Goal: Task Accomplishment & Management: Use online tool/utility

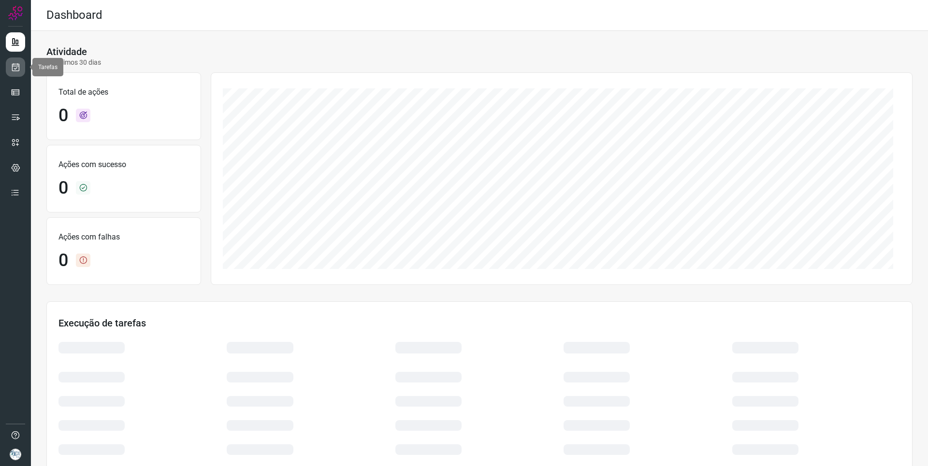
click at [10, 76] on link at bounding box center [15, 67] width 19 height 19
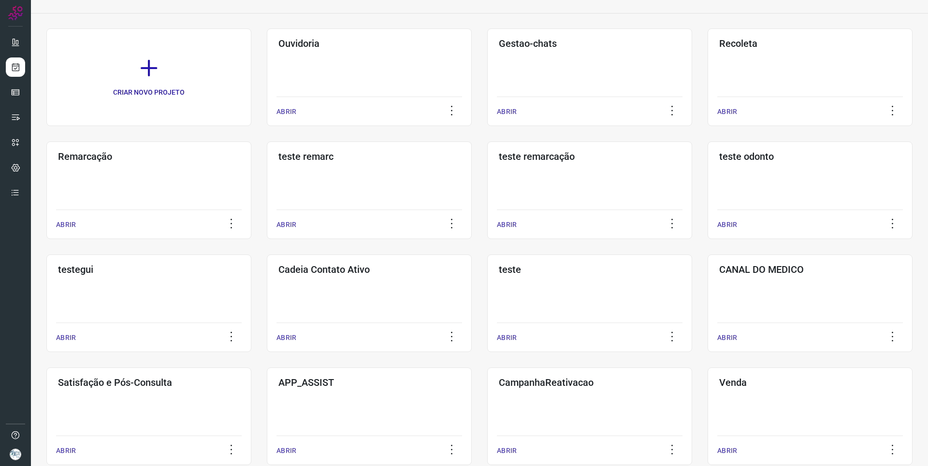
scroll to position [97, 0]
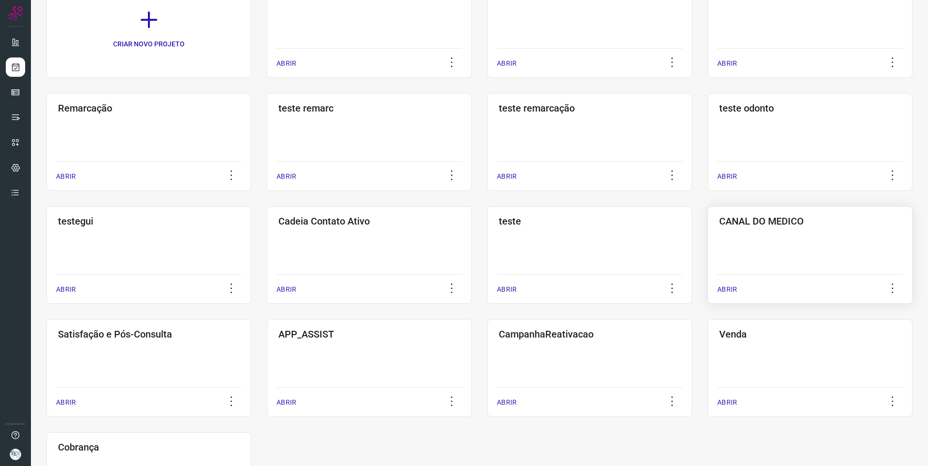
click at [769, 269] on div "CANAL DO MEDICO ABRIR" at bounding box center [809, 255] width 205 height 98
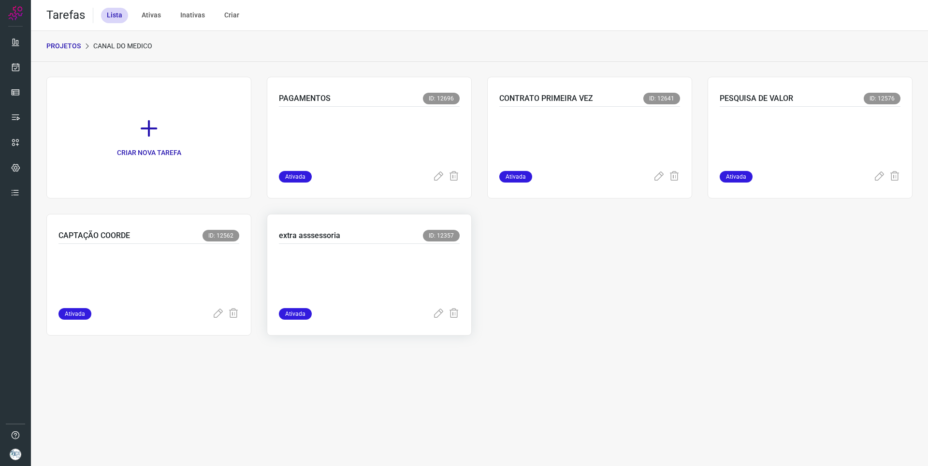
click at [356, 236] on div "extra asssessoria ID: 12357" at bounding box center [369, 237] width 181 height 14
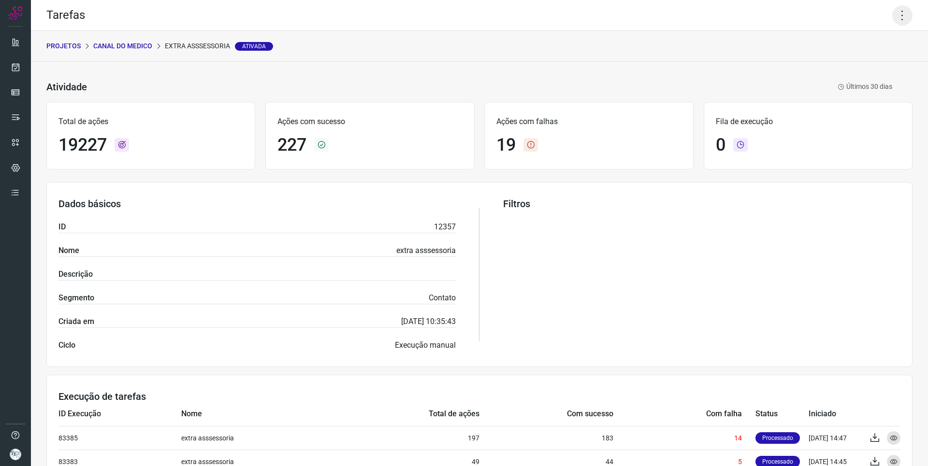
click at [892, 12] on icon at bounding box center [902, 15] width 20 height 20
click at [862, 60] on li "Executar" at bounding box center [861, 63] width 88 height 15
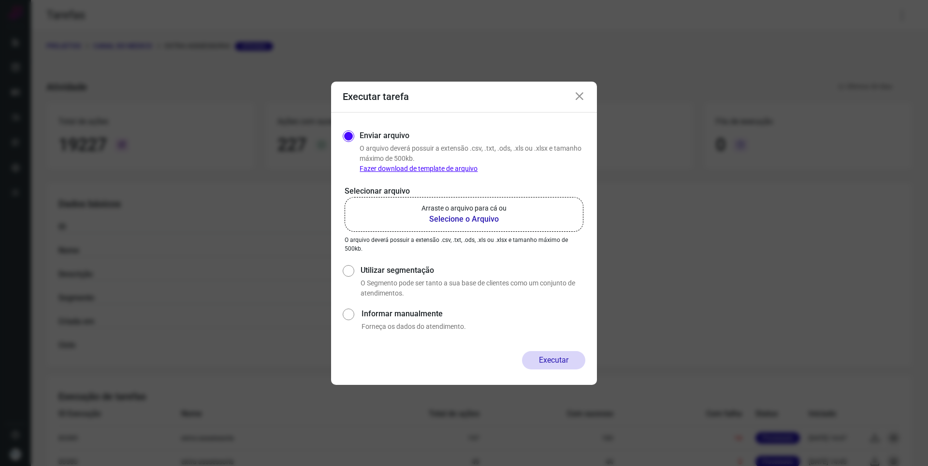
click at [447, 216] on b "Selecione o Arquivo" at bounding box center [463, 220] width 85 height 12
click at [0, 0] on input "Arraste o arquivo para cá ou Selecione o Arquivo" at bounding box center [0, 0] width 0 height 0
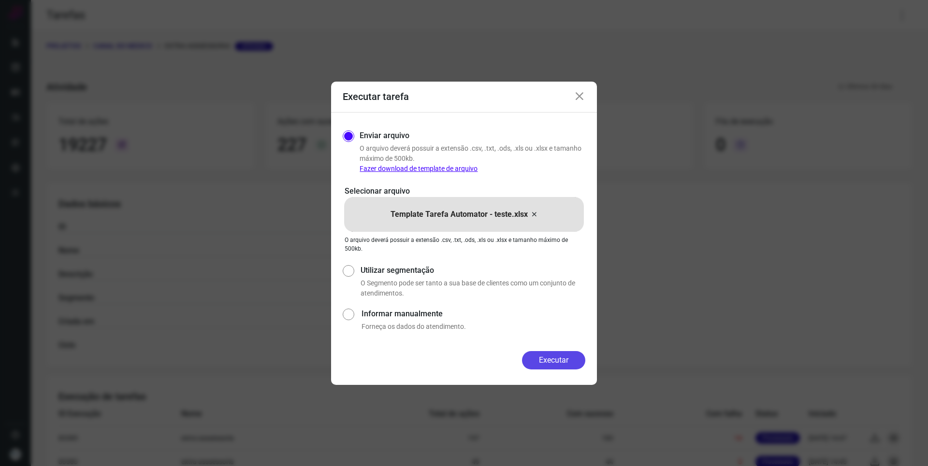
click at [554, 355] on button "Executar" at bounding box center [553, 360] width 63 height 18
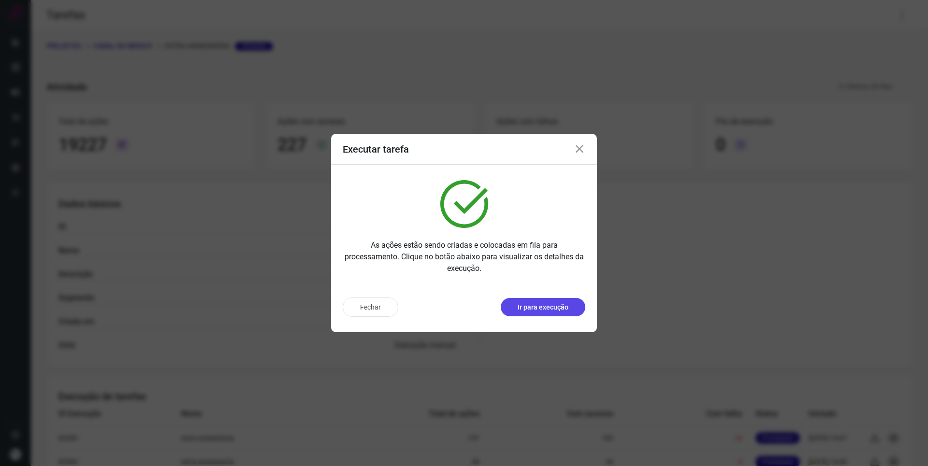
click at [565, 306] on p "Ir para execução" at bounding box center [543, 307] width 51 height 10
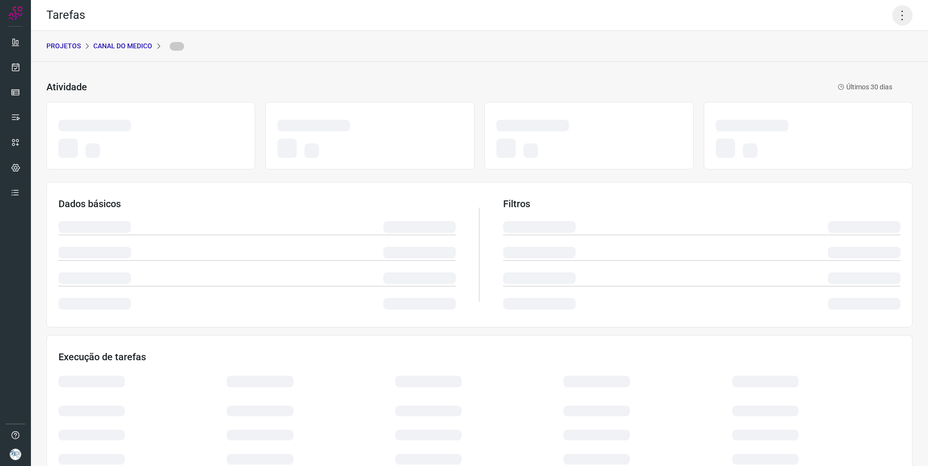
click at [892, 18] on icon at bounding box center [902, 15] width 20 height 20
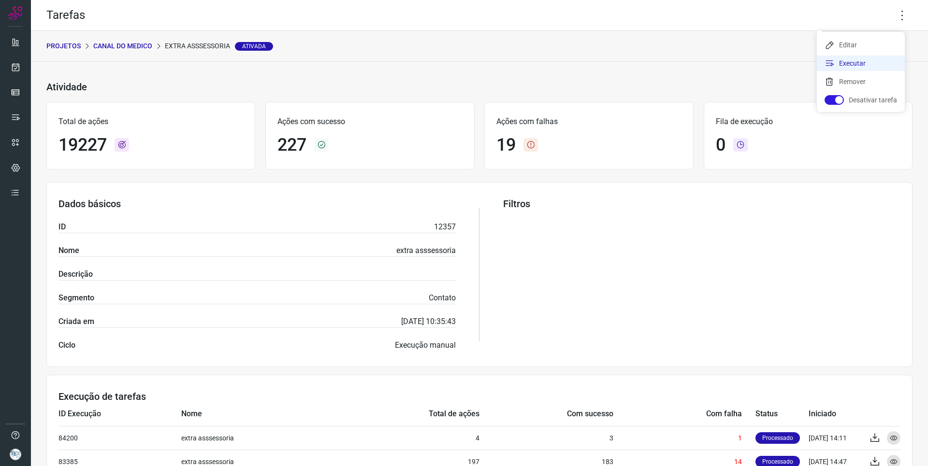
click at [859, 61] on li "Executar" at bounding box center [861, 63] width 88 height 15
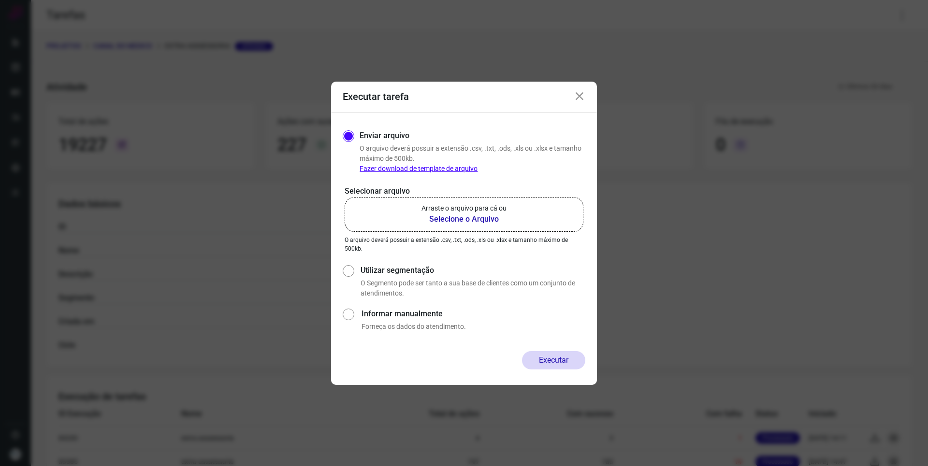
click at [464, 219] on b "Selecione o Arquivo" at bounding box center [463, 220] width 85 height 12
click at [0, 0] on input "Arraste o arquivo para cá ou Selecione o Arquivo" at bounding box center [0, 0] width 0 height 0
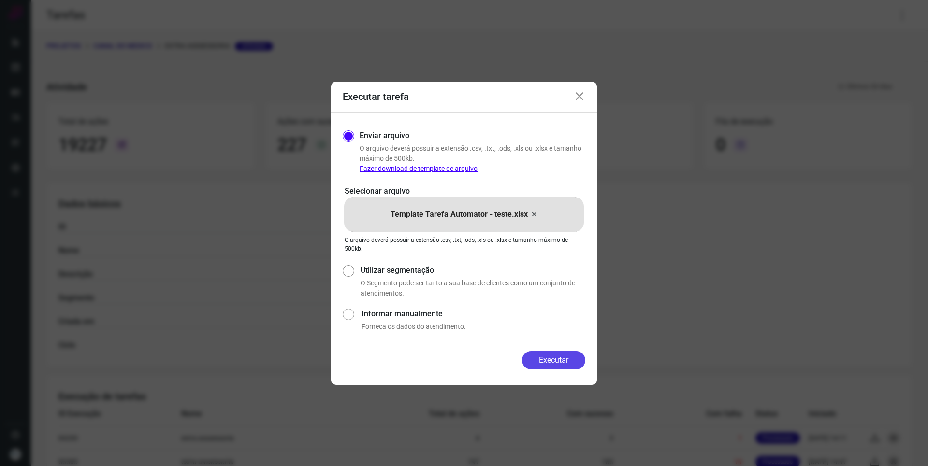
click at [557, 360] on button "Executar" at bounding box center [553, 360] width 63 height 18
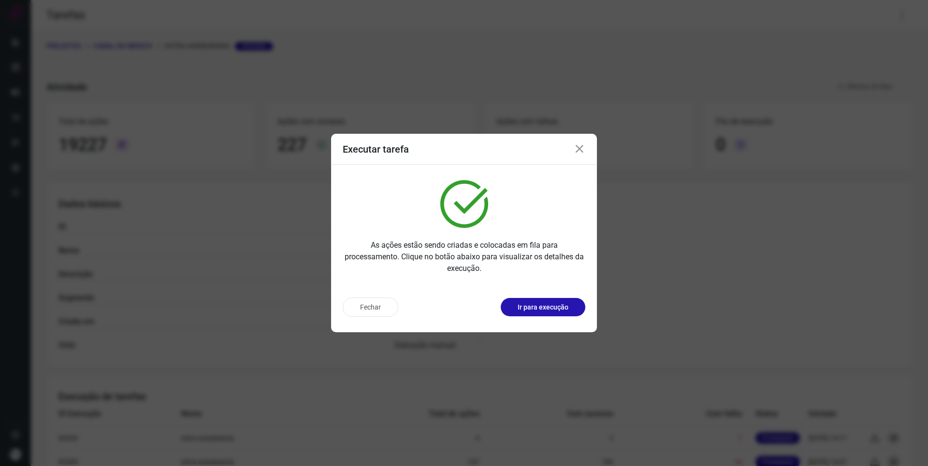
click at [563, 309] on p "Ir para execução" at bounding box center [543, 307] width 51 height 10
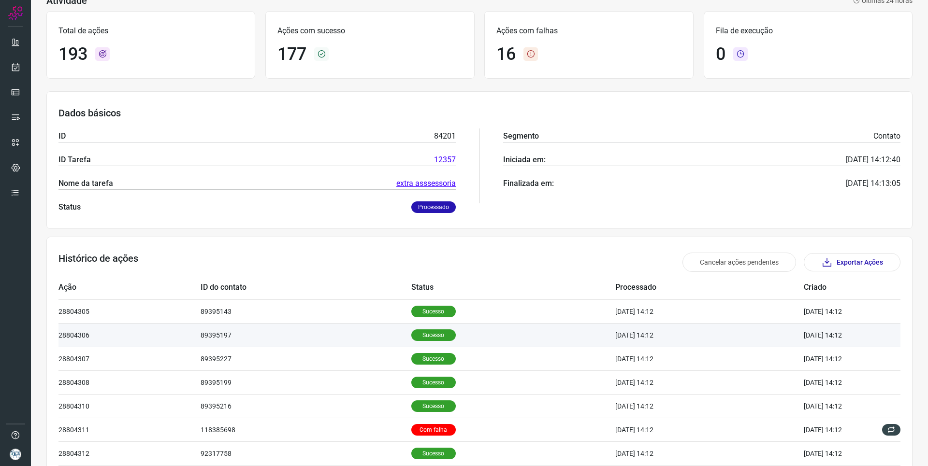
scroll to position [170, 0]
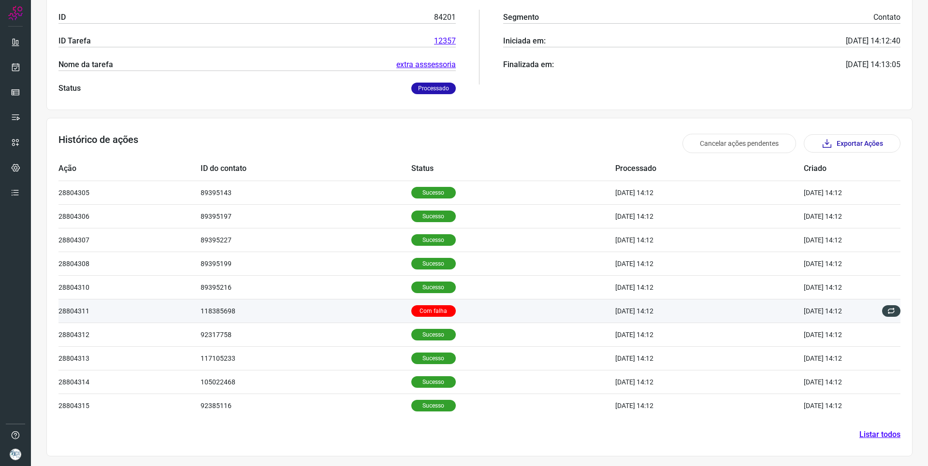
click at [474, 311] on td "Com falha" at bounding box center [513, 311] width 204 height 24
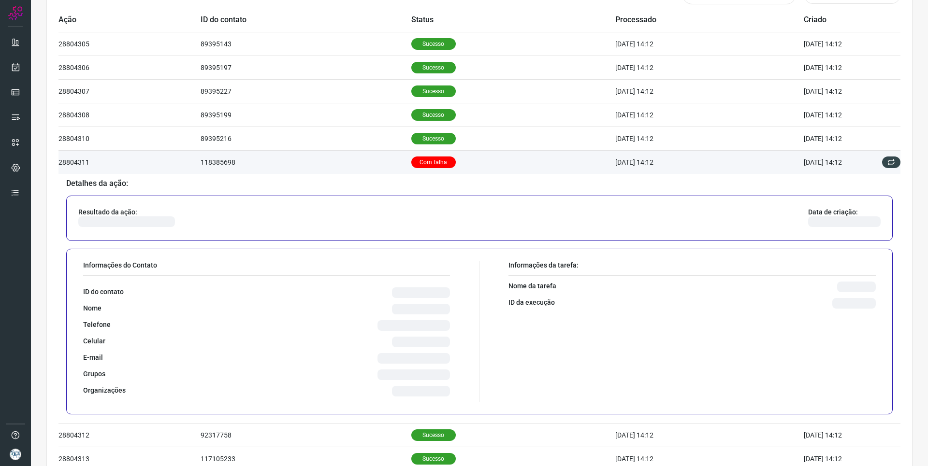
scroll to position [363, 0]
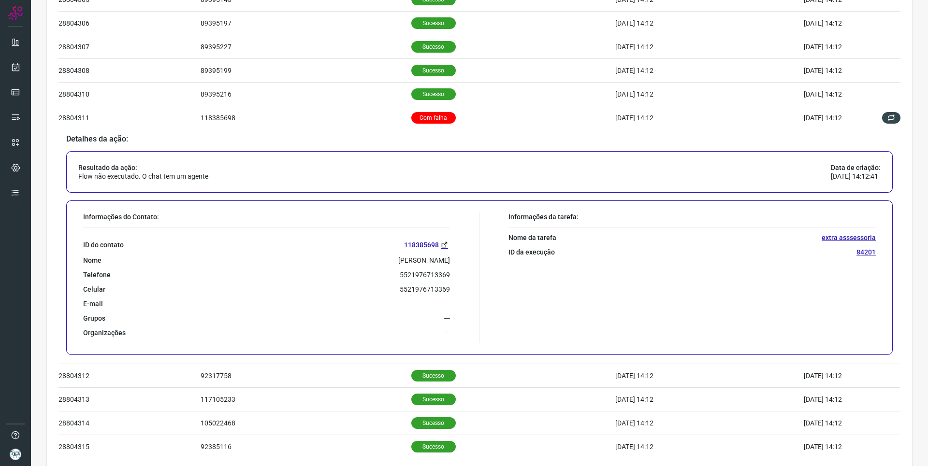
drag, startPoint x: 370, startPoint y: 259, endPoint x: 450, endPoint y: 256, distance: 80.8
click at [450, 256] on div "Informações do Contato: ID do contato 118385698 Nome Amanda Pinto de Oliveira T…" at bounding box center [278, 278] width 401 height 130
copy p "Amanda Pinto de Oliveira"
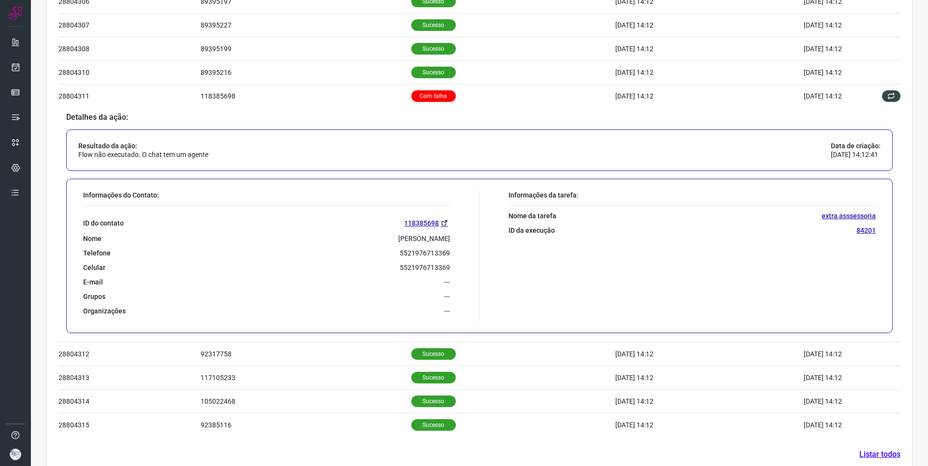
scroll to position [405, 0]
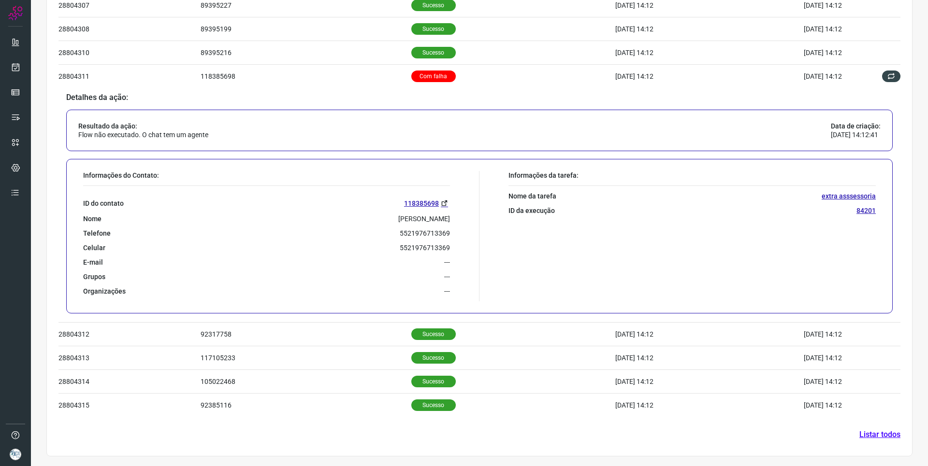
click at [873, 434] on link "Listar todos" at bounding box center [879, 435] width 41 height 12
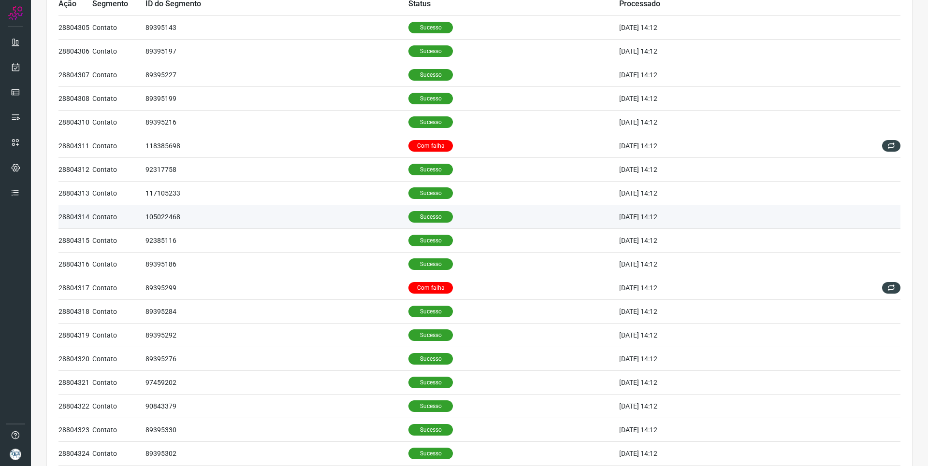
scroll to position [97, 0]
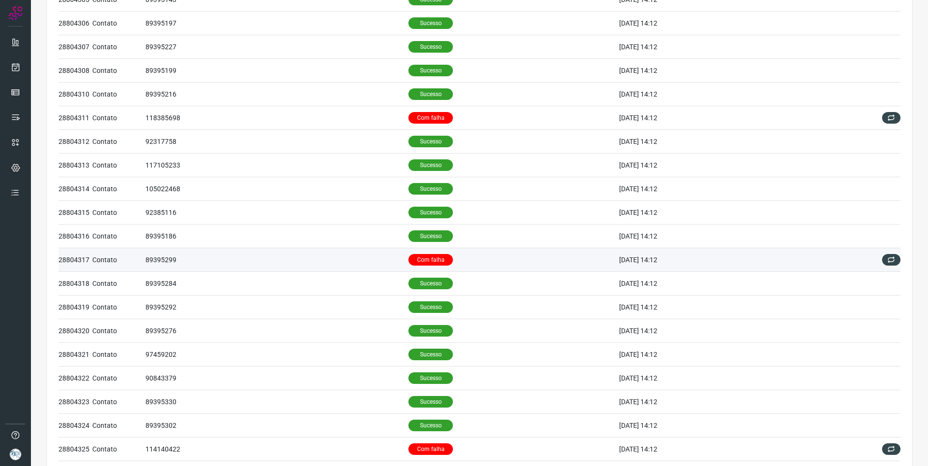
click at [494, 262] on td "Com falha" at bounding box center [513, 260] width 210 height 24
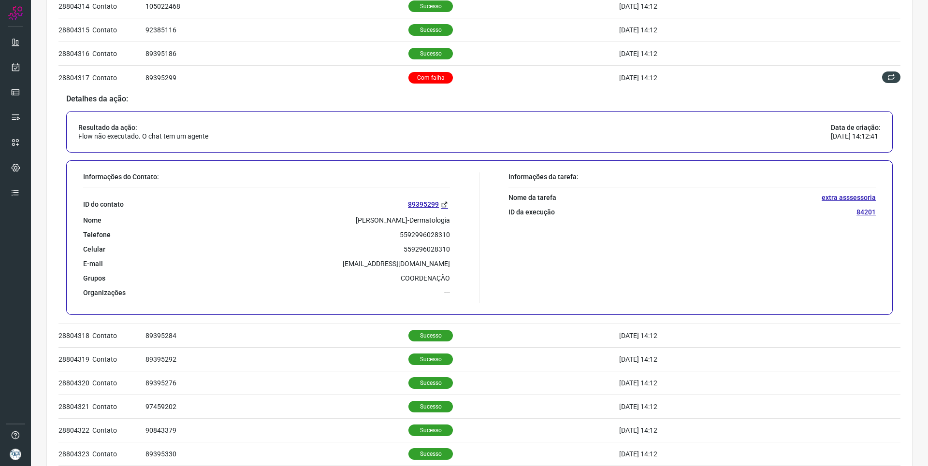
scroll to position [290, 0]
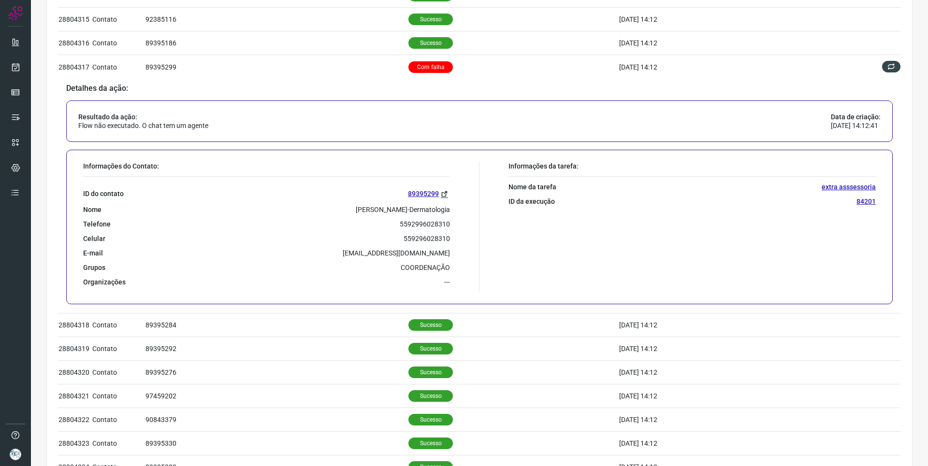
drag, startPoint x: 327, startPoint y: 210, endPoint x: 450, endPoint y: 209, distance: 123.2
click at [450, 209] on div "Informações do Contato: ID do contato 89395299 Nome Bruna Marques Da Costa-Derm…" at bounding box center [278, 227] width 401 height 130
copy p "Bruna Marques Da Costa-Dermatologia"
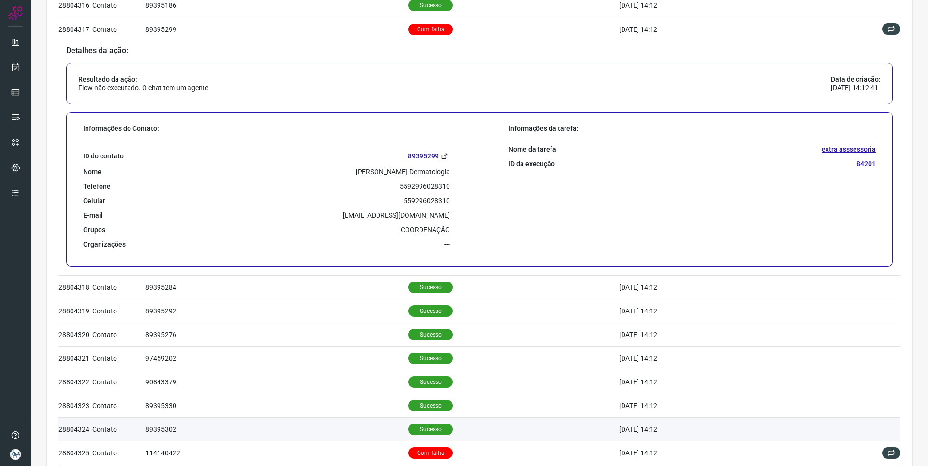
scroll to position [483, 0]
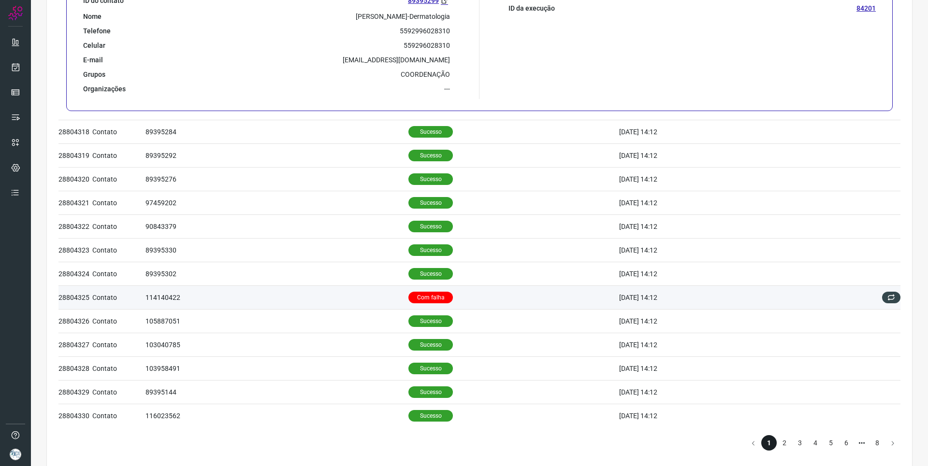
click at [360, 289] on td "114140422" at bounding box center [276, 298] width 263 height 24
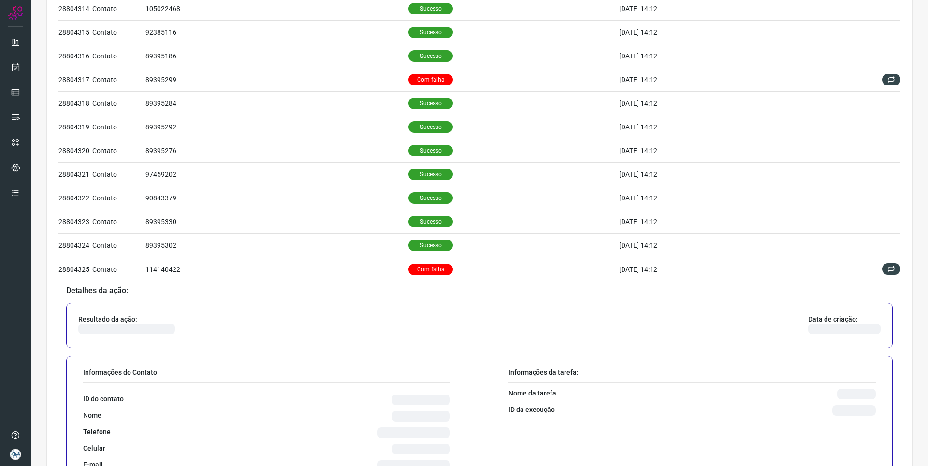
scroll to position [394, 0]
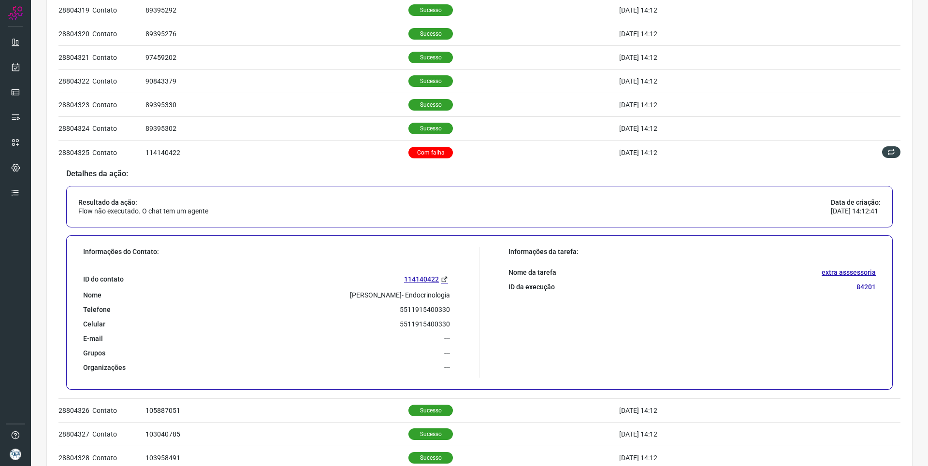
drag, startPoint x: 316, startPoint y: 292, endPoint x: 447, endPoint y: 293, distance: 130.9
click at [447, 293] on div "Informações do Contato: ID do contato 114140422 Nome Andrea Sanches Garcia- End…" at bounding box center [278, 312] width 401 height 130
copy p "Andrea Sanches Garcia- Endocrinologia"
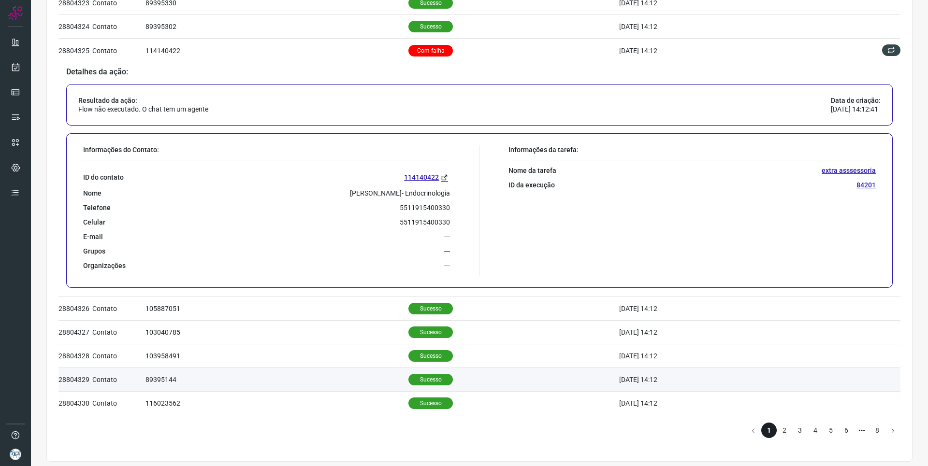
scroll to position [501, 0]
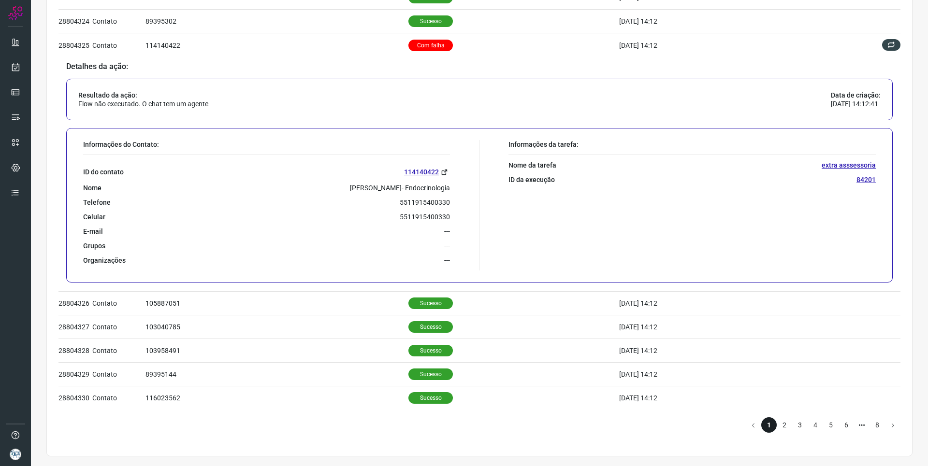
click at [778, 426] on li "2" at bounding box center [783, 424] width 15 height 15
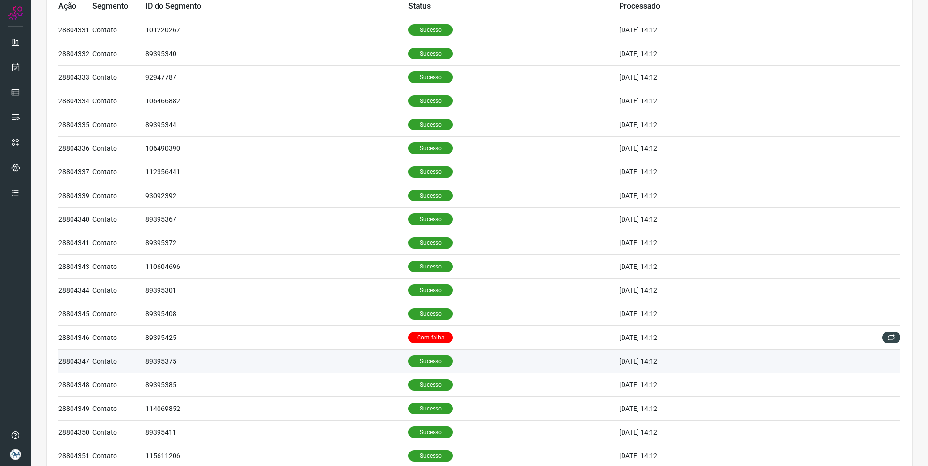
scroll to position [242, 0]
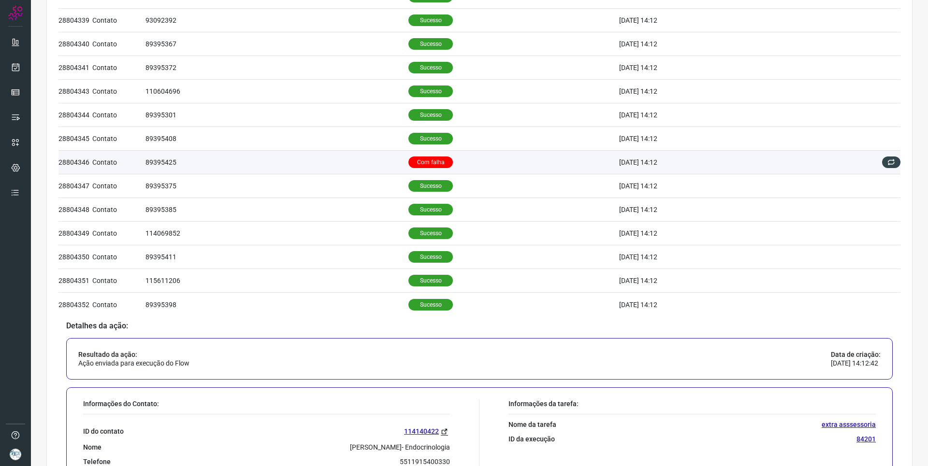
click at [350, 157] on td "89395425" at bounding box center [276, 163] width 263 height 24
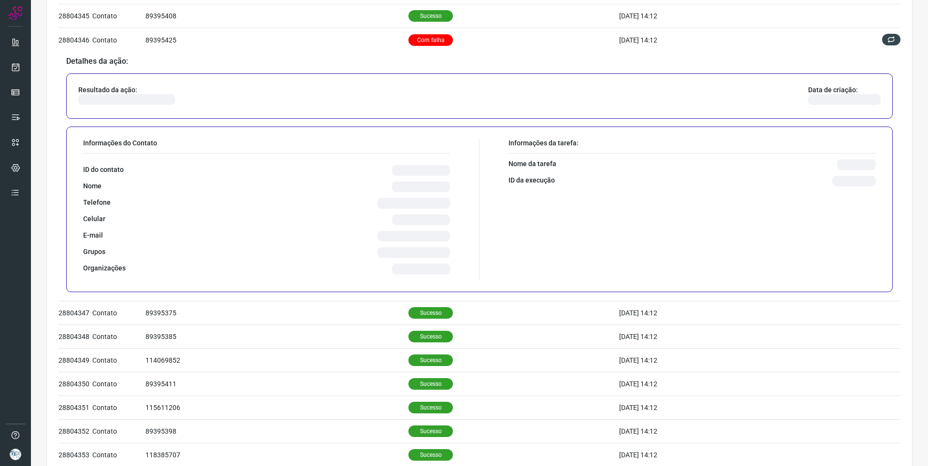
scroll to position [387, 0]
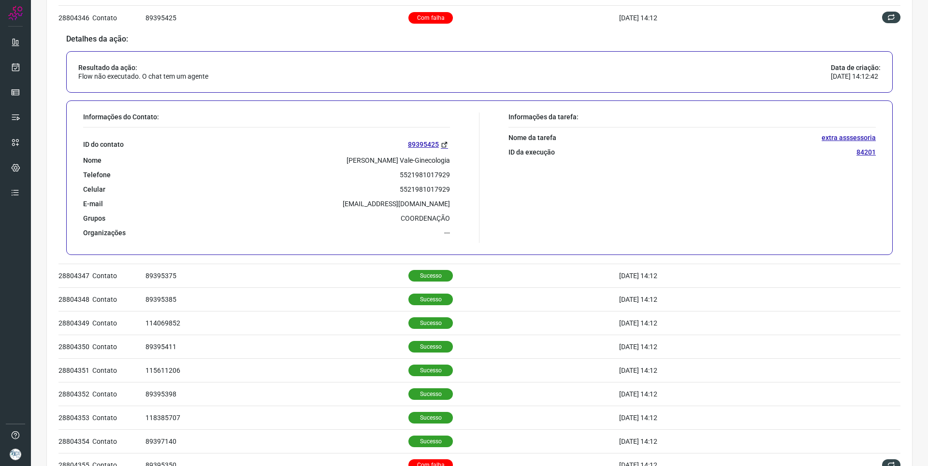
drag, startPoint x: 343, startPoint y: 159, endPoint x: 448, endPoint y: 160, distance: 105.8
click at [448, 160] on div "Informações do Contato: ID do contato 89395425 Nome Daniella Borges Vale-Gineco…" at bounding box center [278, 178] width 401 height 130
copy p "Daniella Borges Vale-Ginecologia"
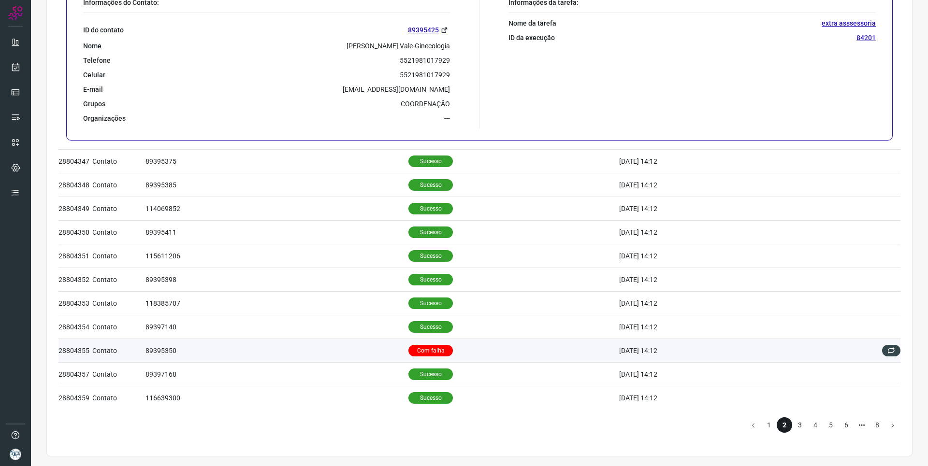
click at [334, 347] on td "89395350" at bounding box center [276, 351] width 263 height 24
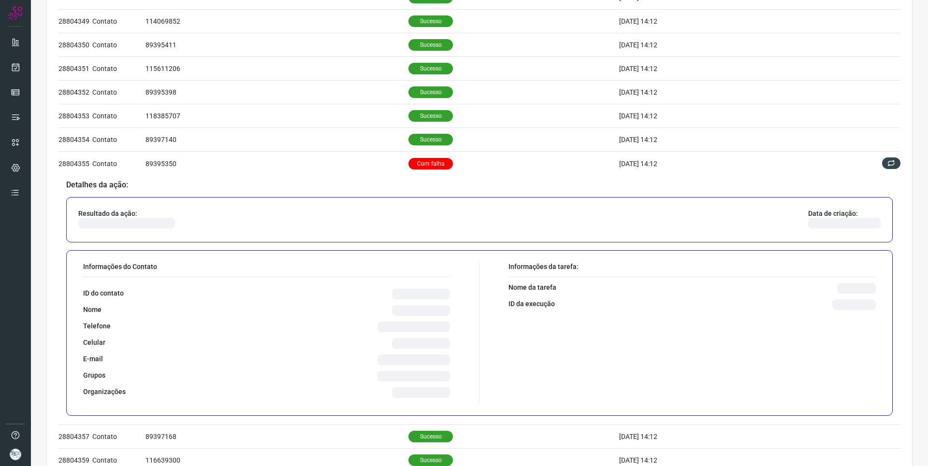
scroll to position [460, 0]
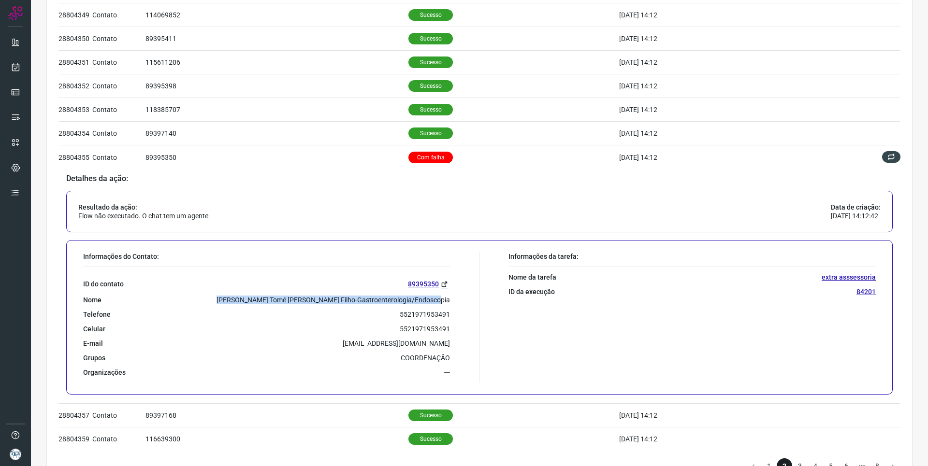
drag, startPoint x: 237, startPoint y: 296, endPoint x: 466, endPoint y: 301, distance: 229.1
click at [466, 301] on div "Informações do Contato: ID do contato 89395350 Nome Carlos Tadeu Tomé De Olivei…" at bounding box center [278, 317] width 401 height 130
copy p "Carlos Tadeu Tomé De Oliveira Filho-Gastroenterologia/Endoscopia"
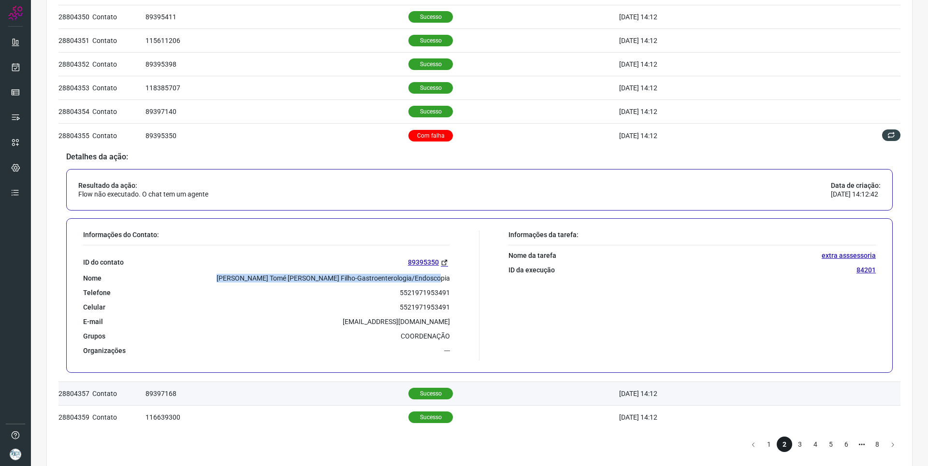
scroll to position [501, 0]
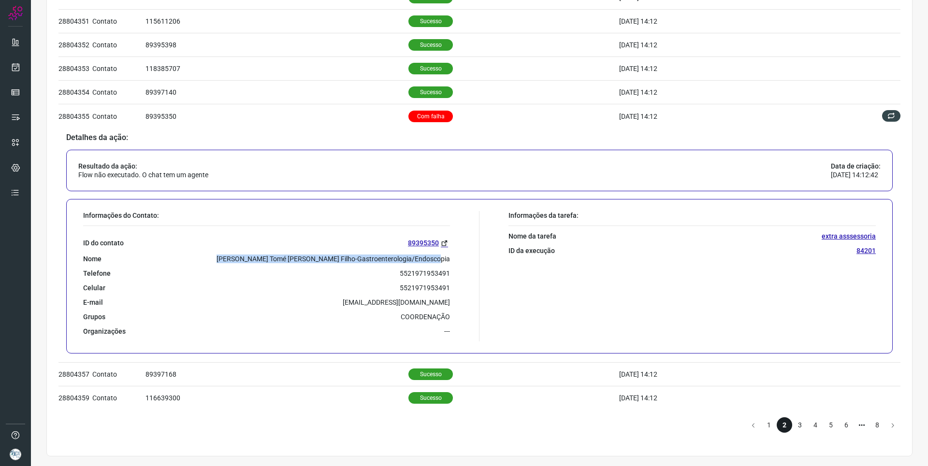
click at [796, 428] on li "3" at bounding box center [799, 424] width 15 height 15
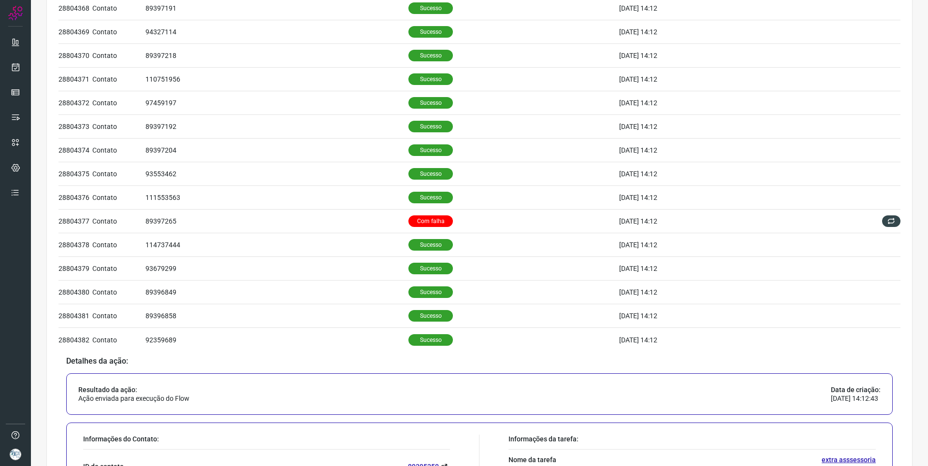
scroll to position [259, 0]
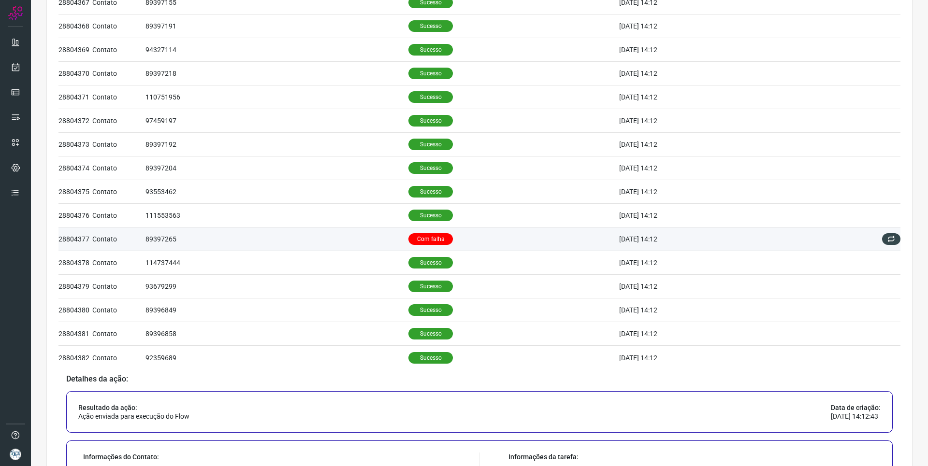
click at [450, 244] on td "Com falha" at bounding box center [513, 240] width 210 height 24
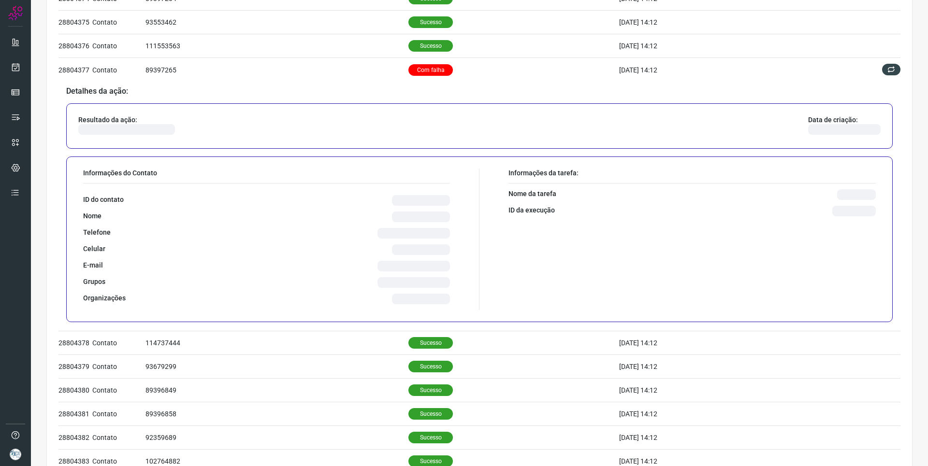
scroll to position [501, 0]
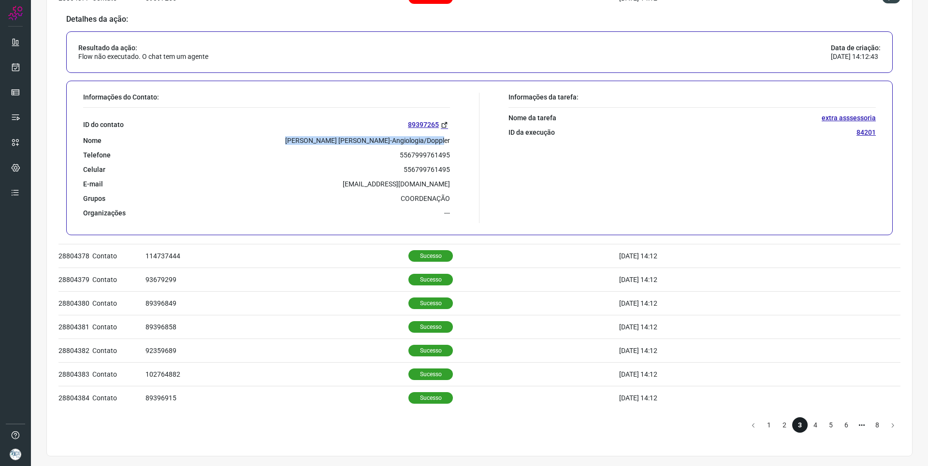
drag, startPoint x: 301, startPoint y: 140, endPoint x: 452, endPoint y: 138, distance: 151.3
click at [452, 138] on div "Informações do Contato: ID do contato 89397265 Nome Gustavo Ariel Ojeda Rocha-A…" at bounding box center [278, 158] width 401 height 130
copy p "Gustavo Ariel Ojeda Rocha-Angiologia/Doppler"
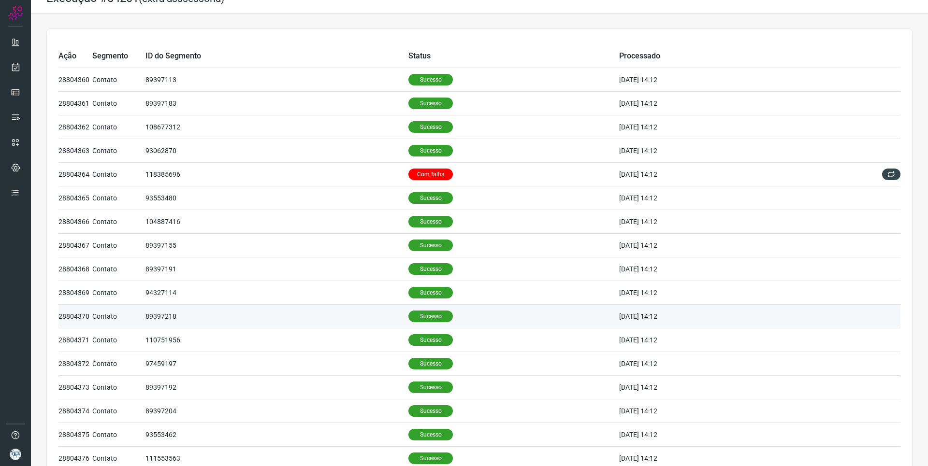
scroll to position [0, 0]
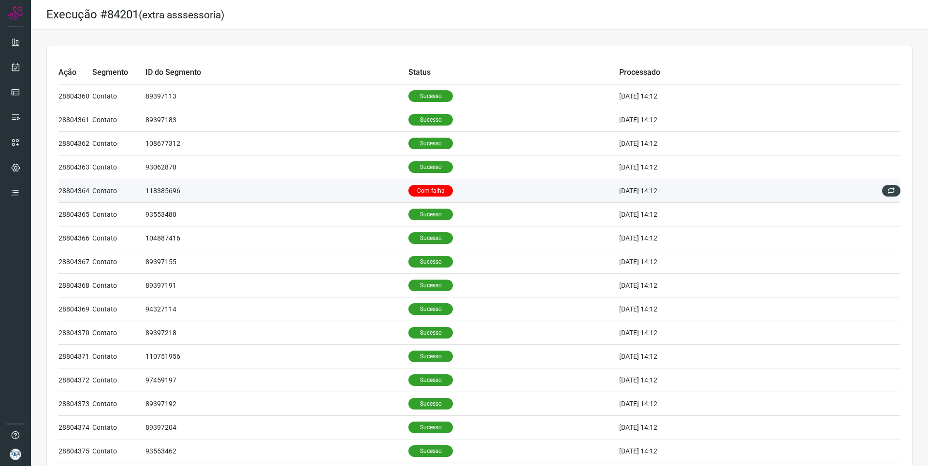
click at [491, 198] on td "Com falha" at bounding box center [513, 191] width 210 height 24
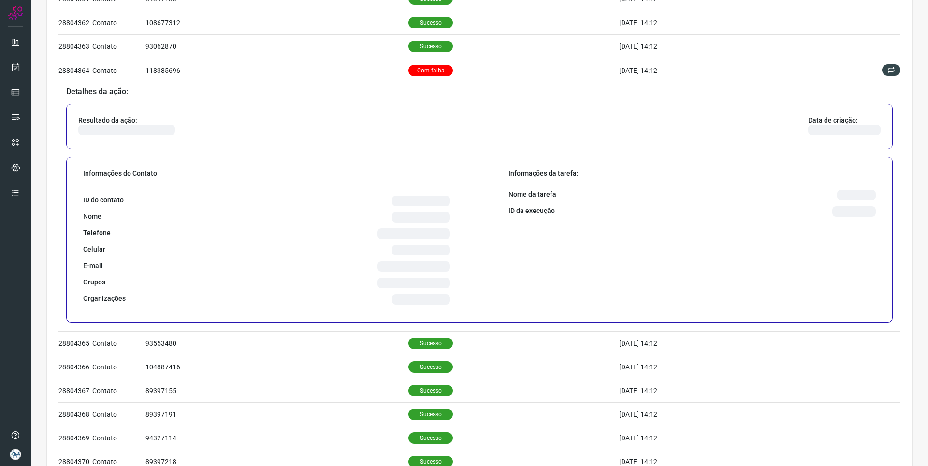
scroll to position [145, 0]
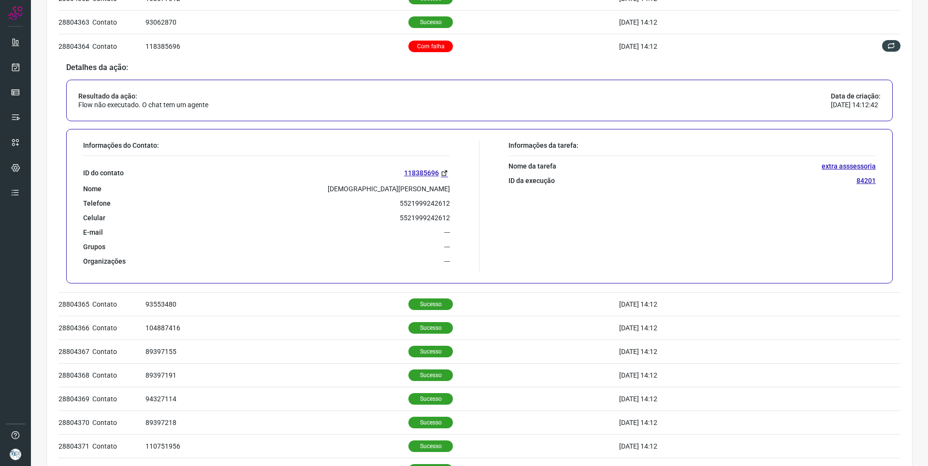
drag, startPoint x: 329, startPoint y: 187, endPoint x: 457, endPoint y: 187, distance: 127.6
click at [457, 187] on div "Informações do Contato: ID do contato 118385696 Nome Cristiane Perlingeiro Corm…" at bounding box center [278, 206] width 401 height 130
copy p "Cristiane Perlingeiro Cormack Ferraz"
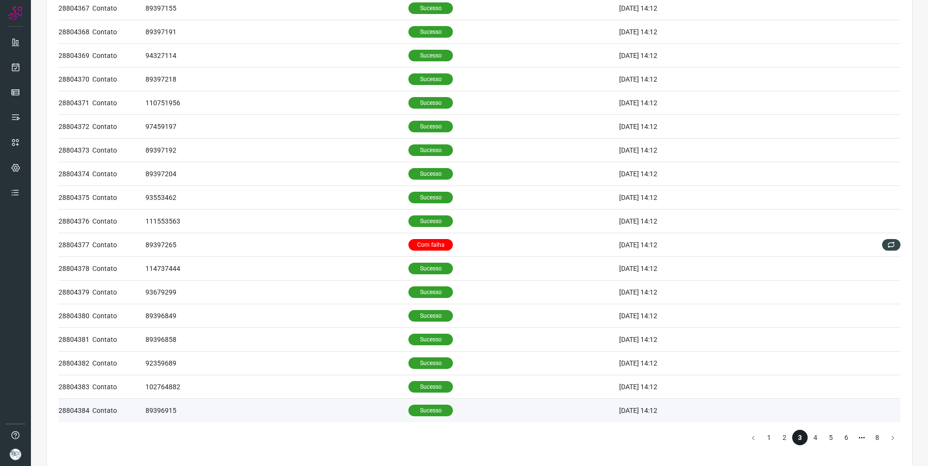
scroll to position [501, 0]
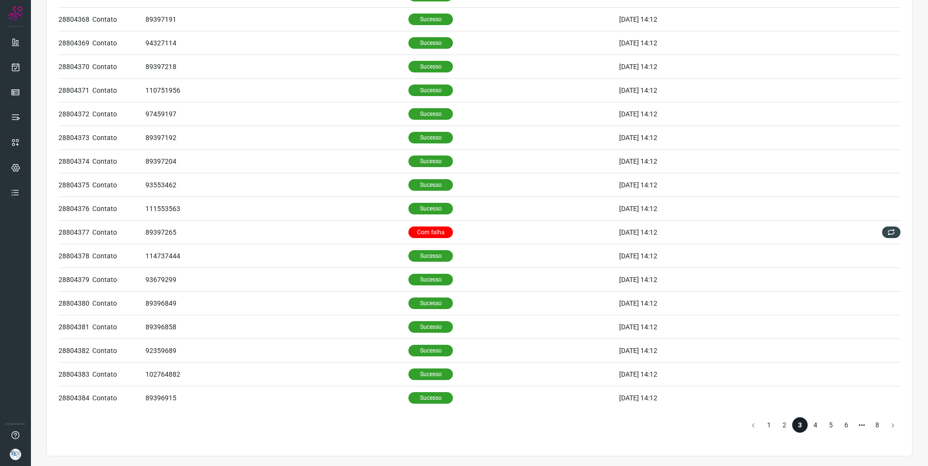
click at [808, 421] on li "4" at bounding box center [814, 424] width 15 height 15
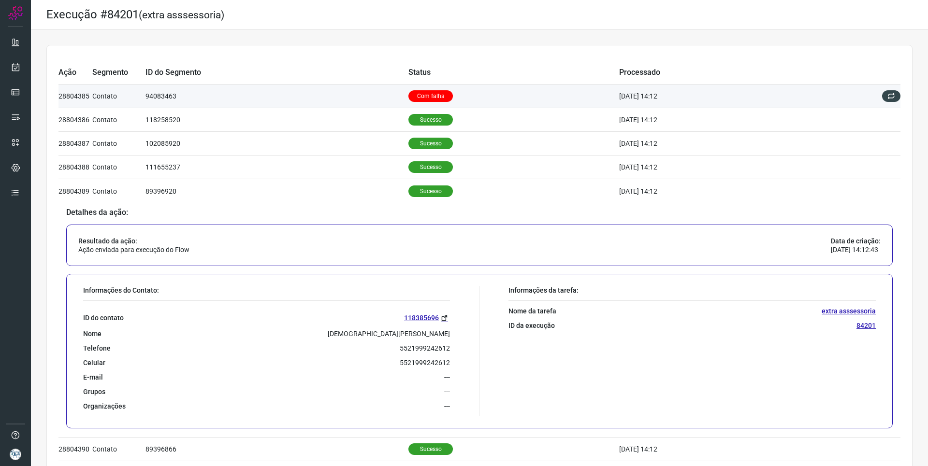
click at [518, 95] on td "Com falha" at bounding box center [513, 97] width 210 height 24
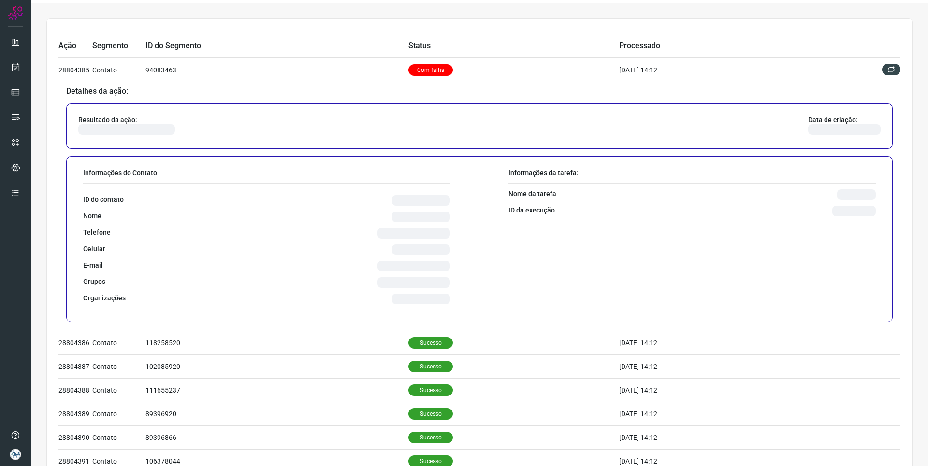
scroll to position [97, 0]
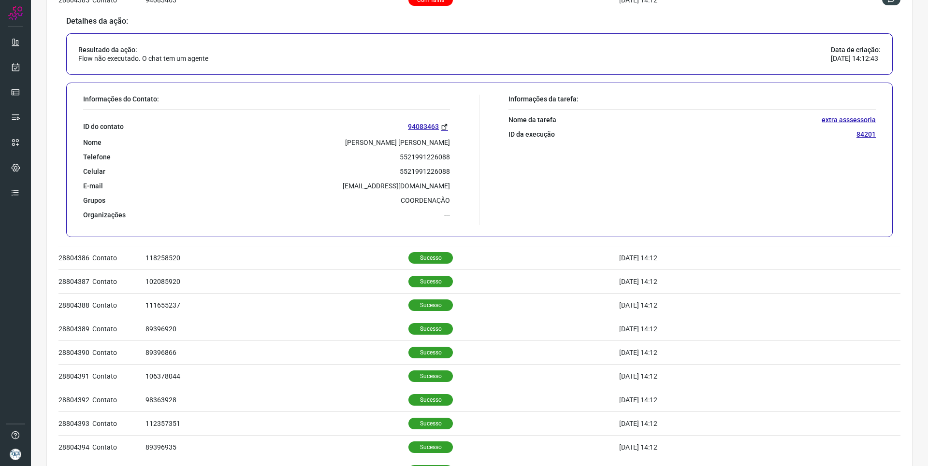
drag, startPoint x: 328, startPoint y: 142, endPoint x: 445, endPoint y: 144, distance: 117.4
click at [445, 144] on div "Nome João Matheus Oliveira Aguirre Barboza" at bounding box center [266, 142] width 367 height 9
copy p "João Matheus Oliveira Aguirre Barboza"
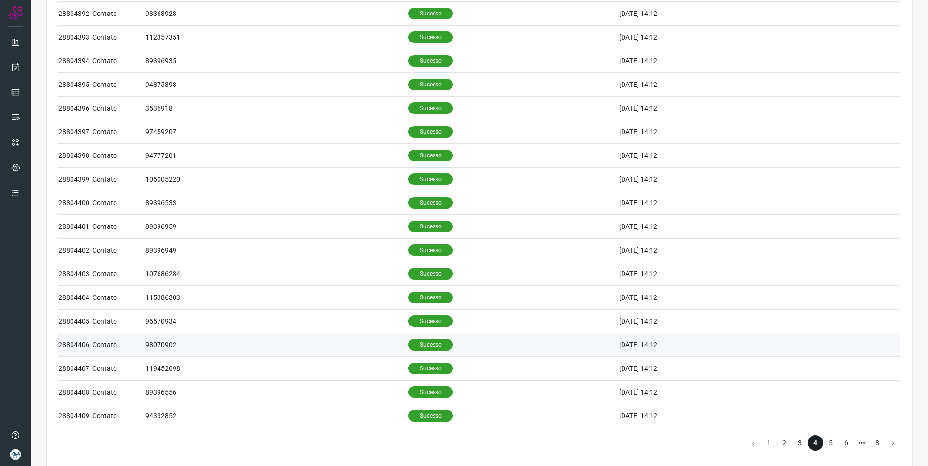
scroll to position [501, 0]
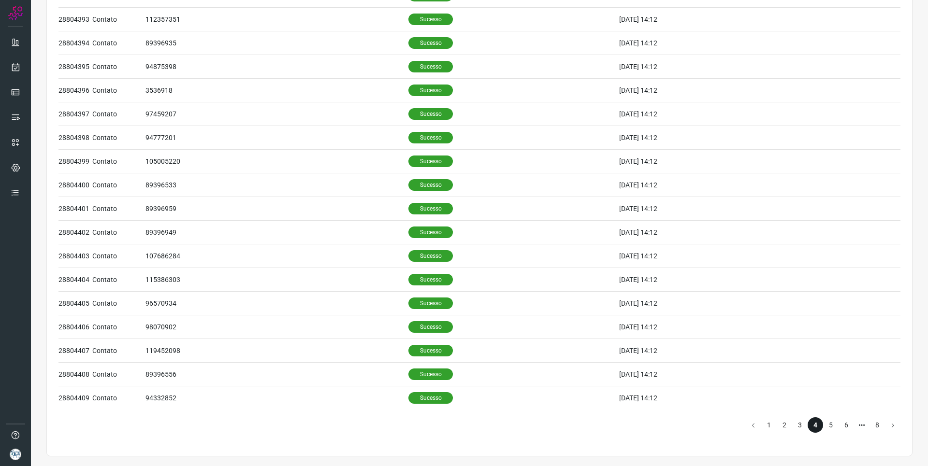
click at [827, 425] on li "5" at bounding box center [830, 424] width 15 height 15
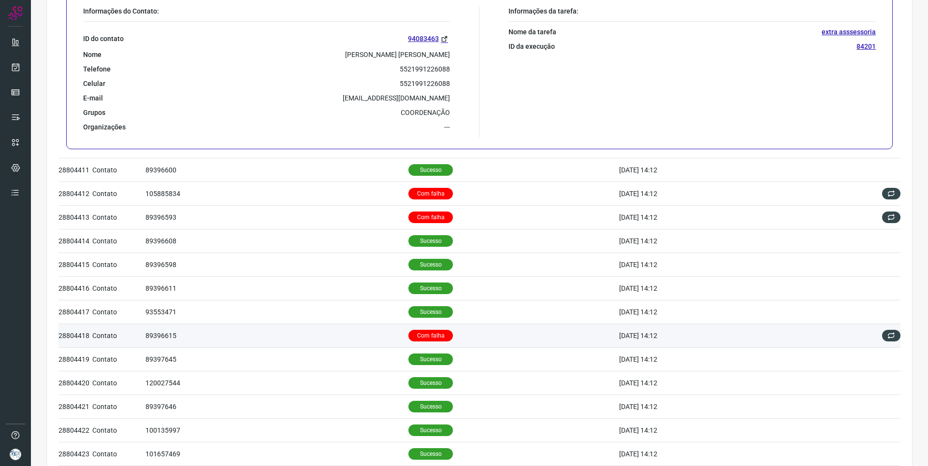
scroll to position [193, 0]
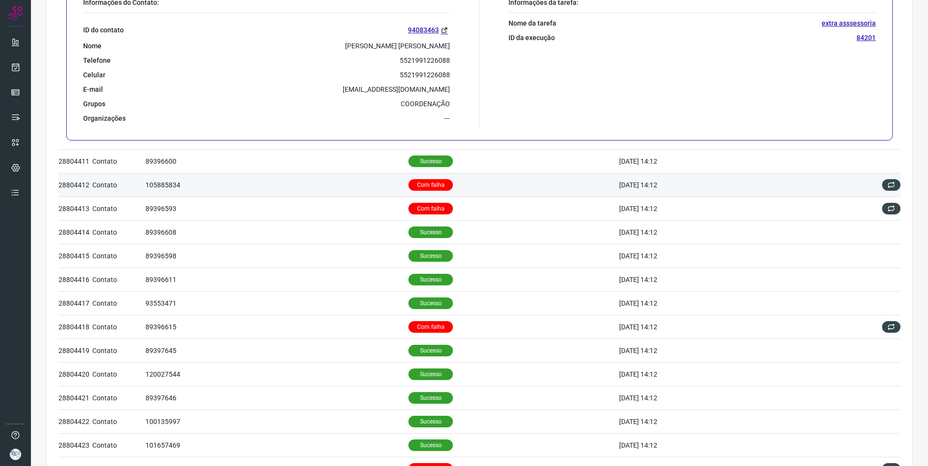
click at [358, 187] on td "105885834" at bounding box center [276, 185] width 263 height 24
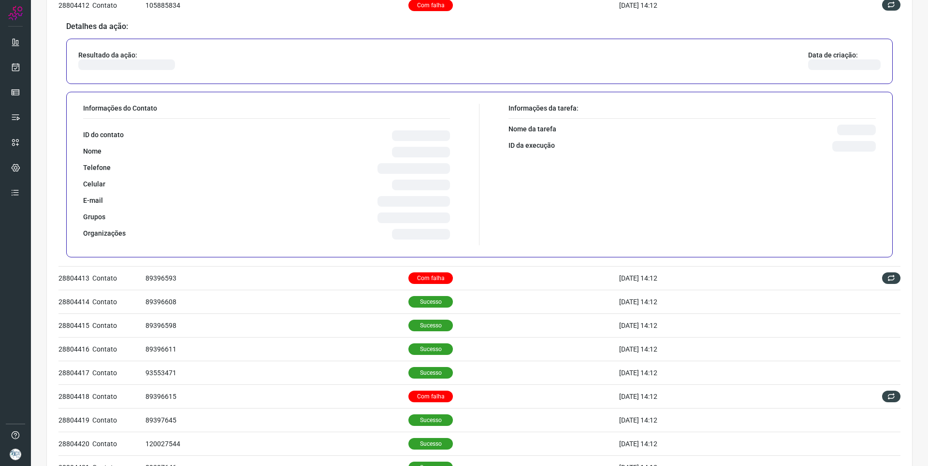
scroll to position [145, 0]
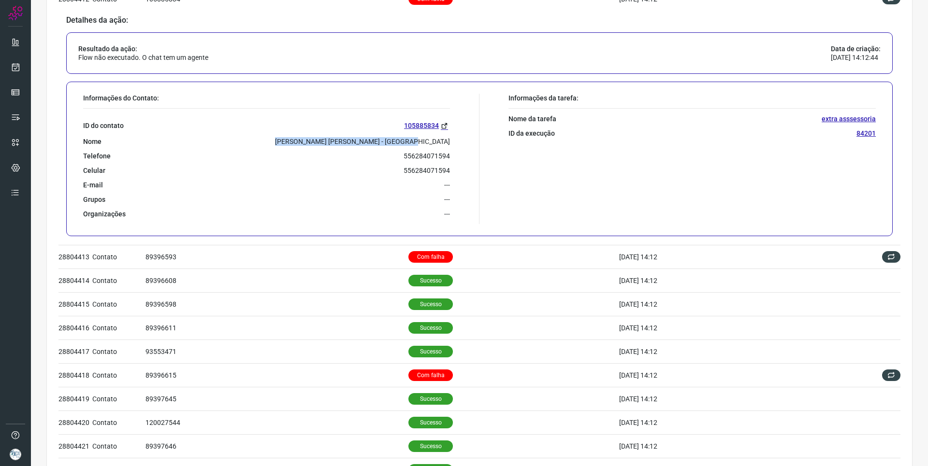
drag, startPoint x: 319, startPoint y: 141, endPoint x: 452, endPoint y: 136, distance: 133.0
click at [452, 136] on div "Informações do Contato: ID do contato 105885834 Nome Larissa De Castro Monteiro…" at bounding box center [278, 159] width 401 height 130
copy p "Larissa De Castro Monteiro - Endocrino"
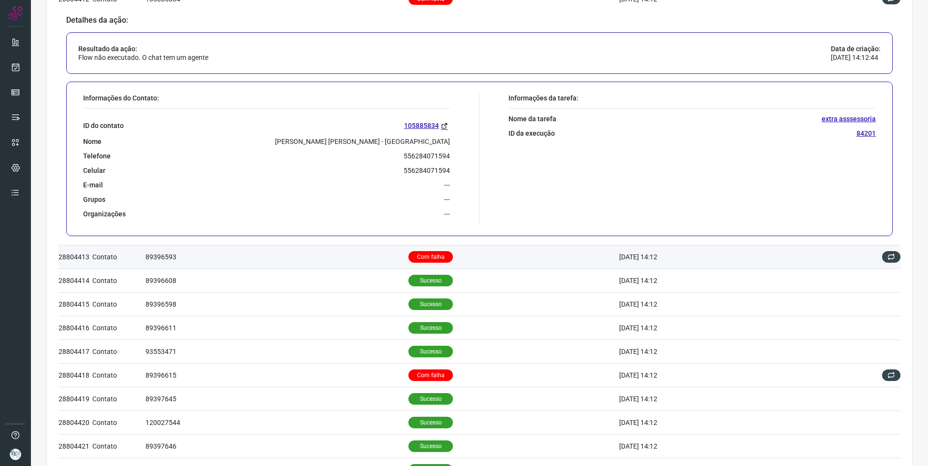
click at [373, 250] on td "89396593" at bounding box center [276, 257] width 263 height 24
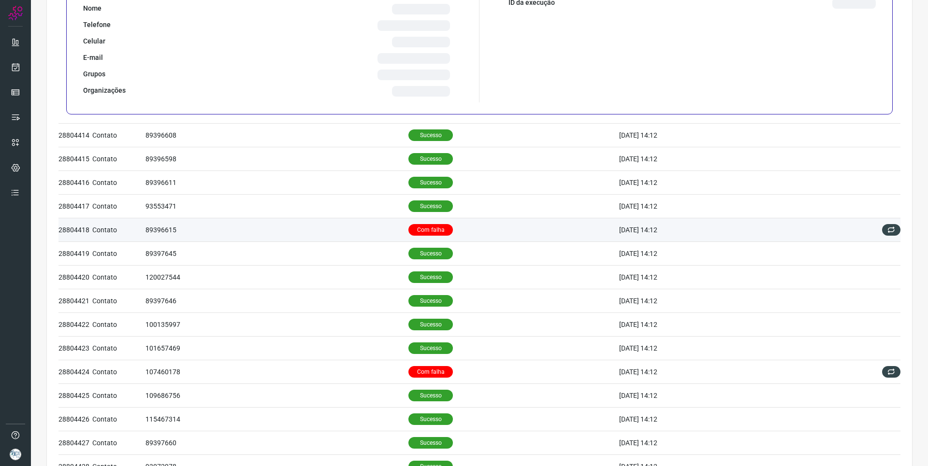
scroll to position [241, 0]
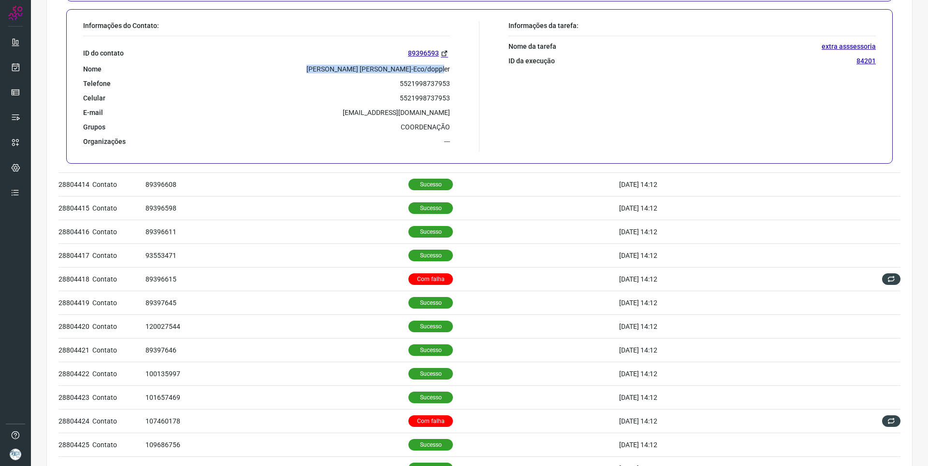
drag, startPoint x: 323, startPoint y: 70, endPoint x: 457, endPoint y: 62, distance: 134.1
click at [457, 62] on div "Informações do Contato: ID do contato 89396593 Nome Luciane Cerqueira Martins-E…" at bounding box center [278, 86] width 401 height 130
copy p "Luciane Cerqueira Martins-Eco/doppler"
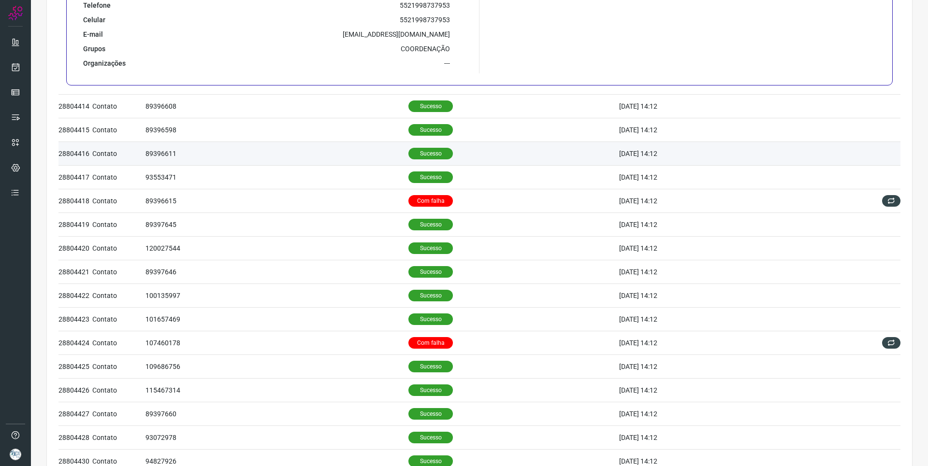
scroll to position [338, 0]
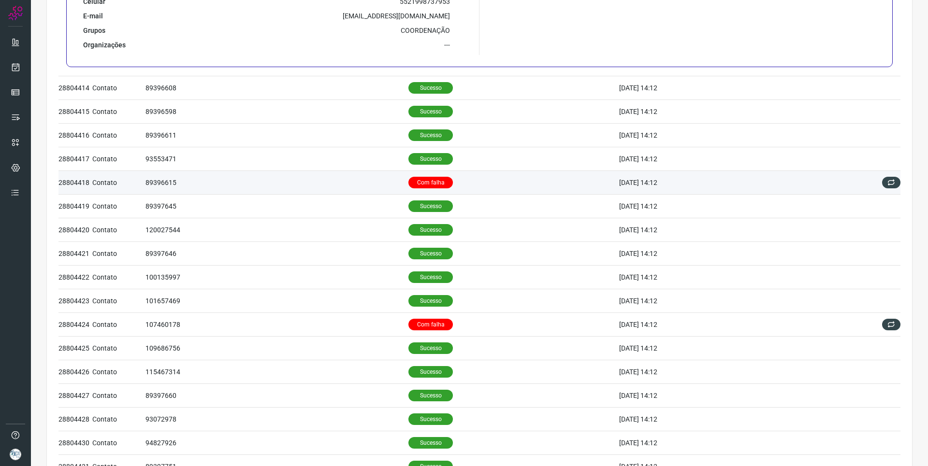
click at [353, 177] on td "89396615" at bounding box center [276, 183] width 263 height 24
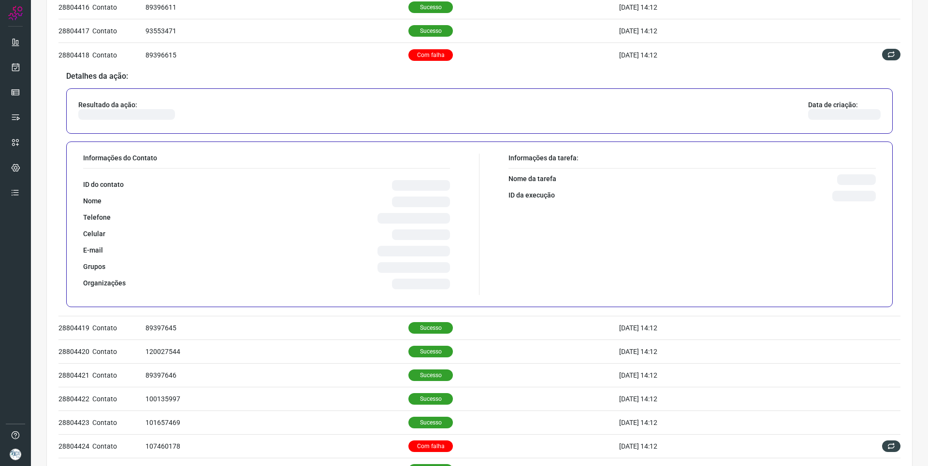
scroll to position [297, 0]
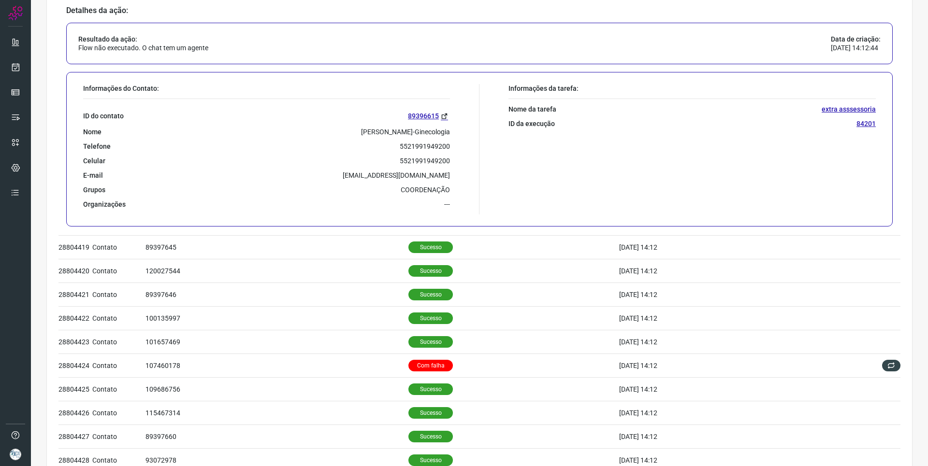
drag, startPoint x: 346, startPoint y: 129, endPoint x: 466, endPoint y: 123, distance: 120.0
click at [466, 123] on div "Informações do Contato: ID do contato 89396615 Nome Luiza Fonseca Paes-Ginecolo…" at bounding box center [278, 149] width 401 height 130
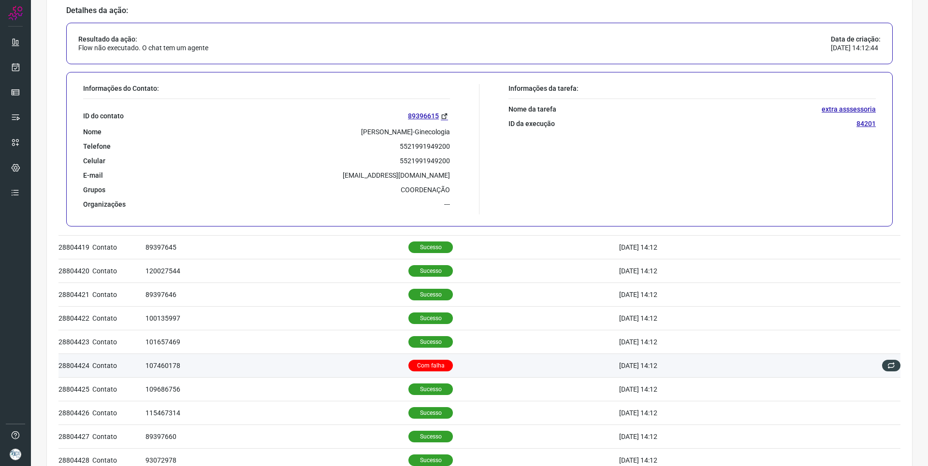
click at [354, 360] on td "107460178" at bounding box center [276, 366] width 263 height 24
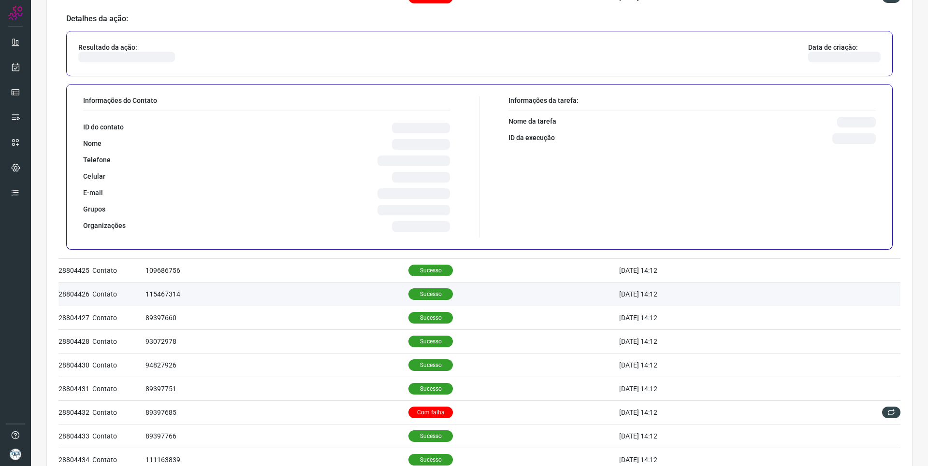
scroll to position [490, 0]
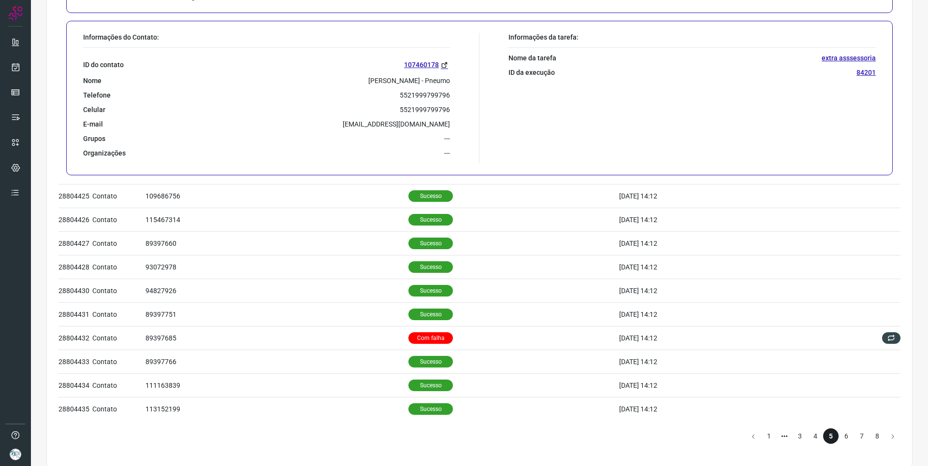
click at [371, 80] on p "Marcia De Faria - Pneumo" at bounding box center [409, 80] width 82 height 9
drag, startPoint x: 371, startPoint y: 79, endPoint x: 453, endPoint y: 79, distance: 82.6
click at [453, 79] on div "Informações do Contato: ID do contato 107460178 Nome Marcia De Faria - Pneumo T…" at bounding box center [278, 98] width 401 height 130
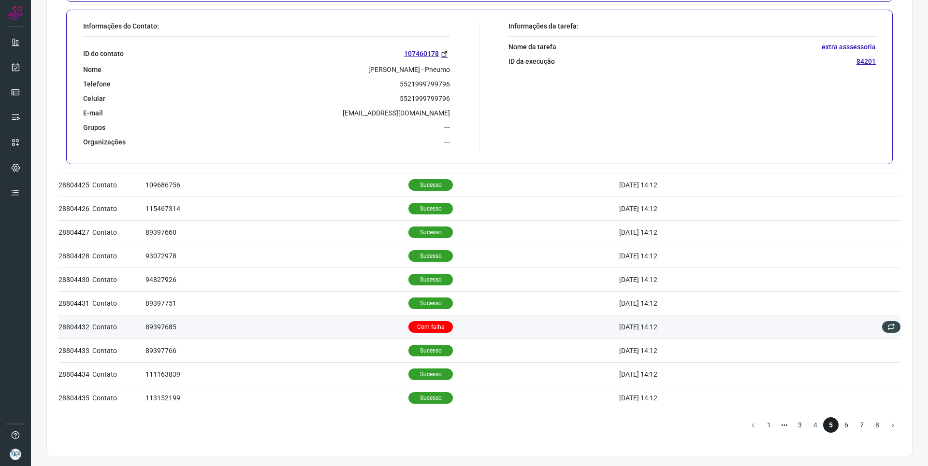
click at [318, 322] on td "89397685" at bounding box center [276, 327] width 263 height 24
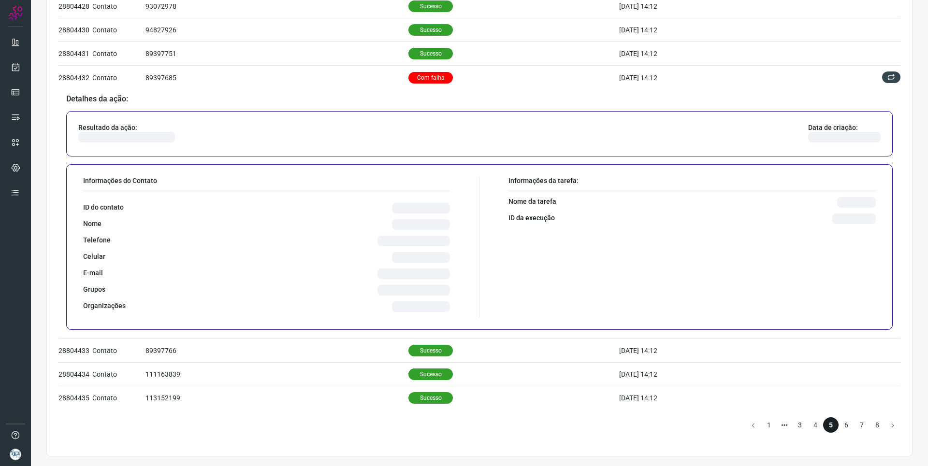
scroll to position [501, 0]
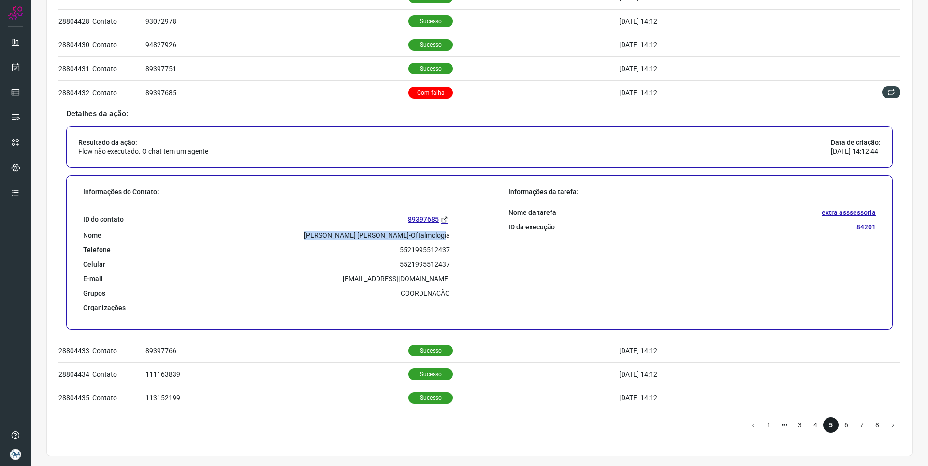
drag, startPoint x: 321, startPoint y: 234, endPoint x: 457, endPoint y: 229, distance: 135.4
click at [457, 229] on div "Informações do Contato: ID do contato 89397685 Nome Maria Inês Zerwes Lettiere-…" at bounding box center [278, 252] width 401 height 130
click at [838, 428] on li "6" at bounding box center [845, 424] width 15 height 15
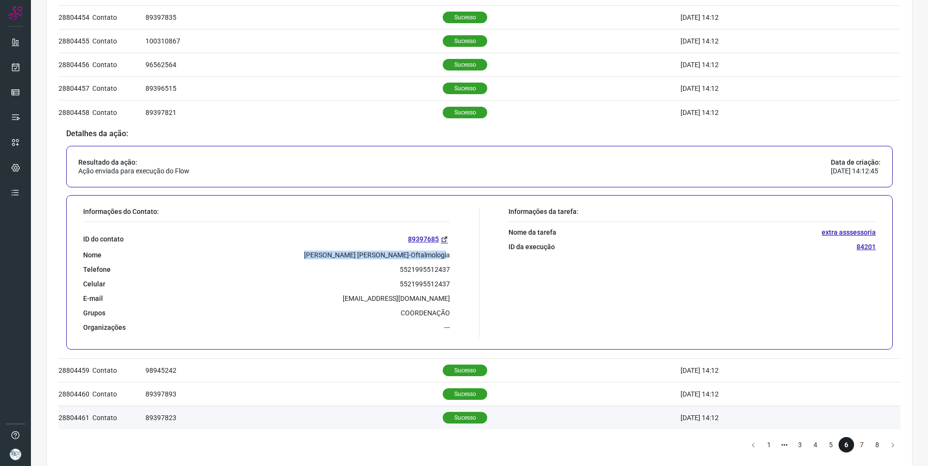
scroll to position [501, 0]
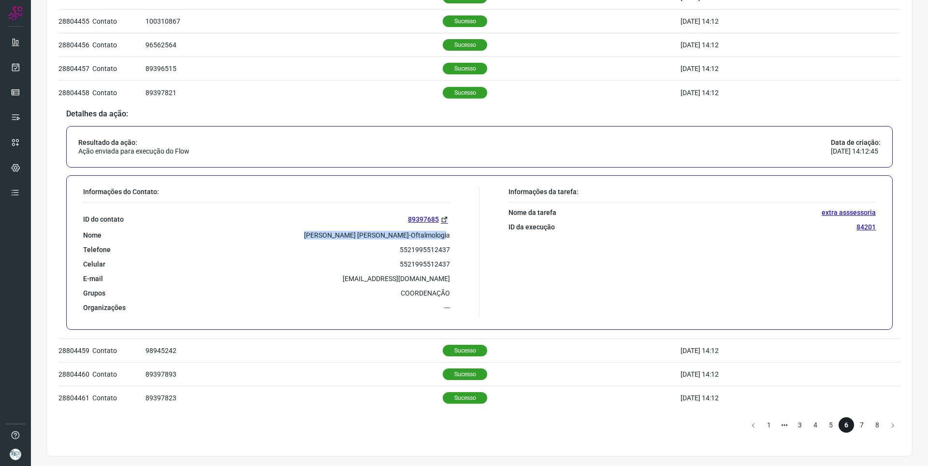
click at [854, 422] on li "7" at bounding box center [861, 424] width 15 height 15
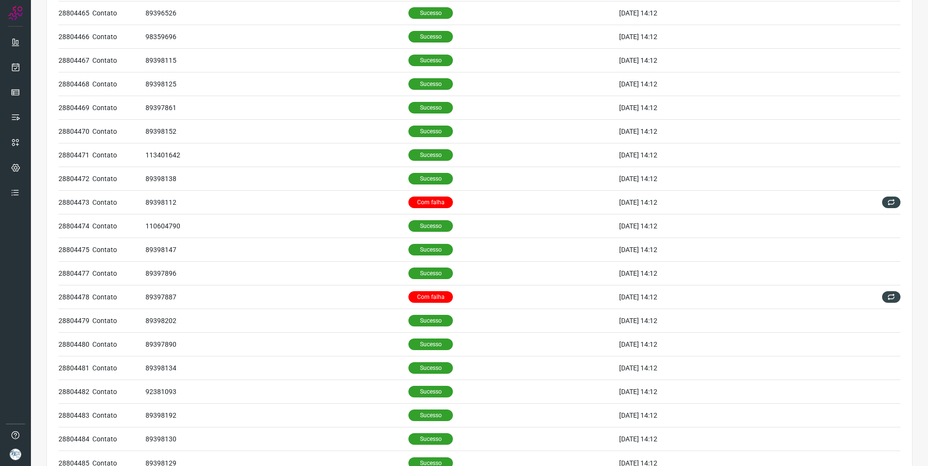
scroll to position [115, 0]
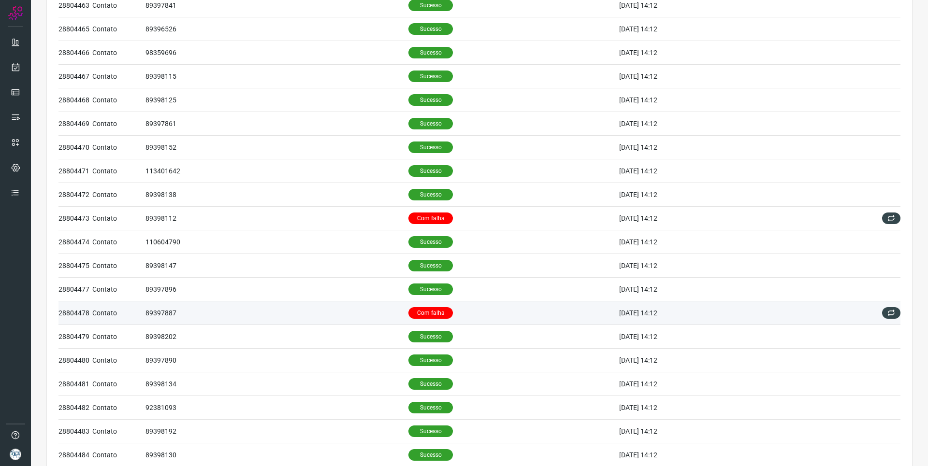
click at [461, 320] on td "Com falha" at bounding box center [513, 314] width 210 height 24
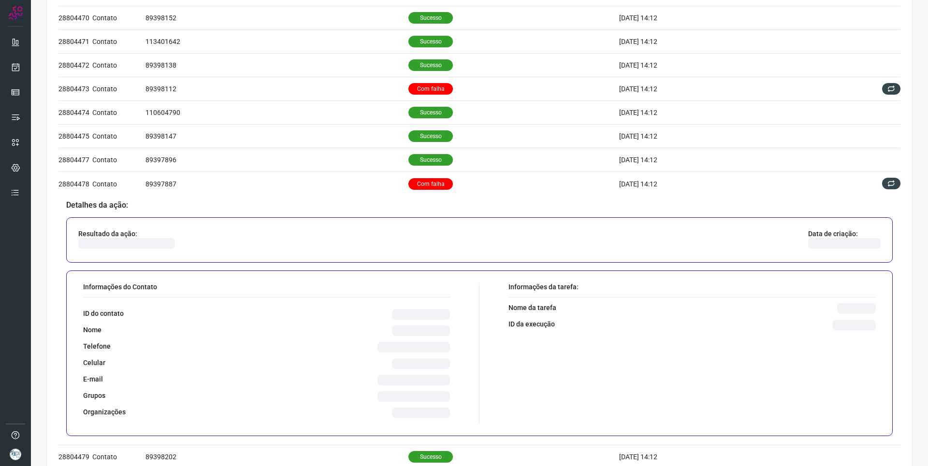
scroll to position [259, 0]
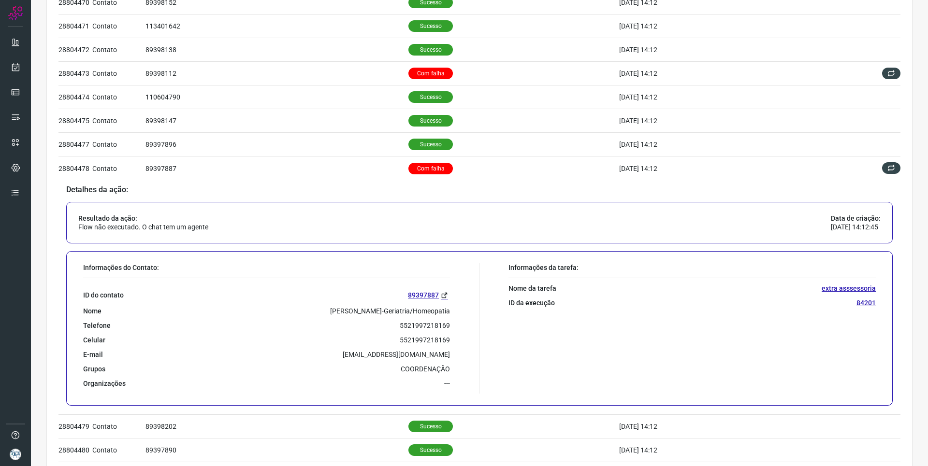
drag, startPoint x: 299, startPoint y: 308, endPoint x: 453, endPoint y: 302, distance: 153.8
click at [453, 302] on div "Informações do Contato: ID do contato 89397887 Nome Ricardo Arruda Fragoso-Geri…" at bounding box center [278, 328] width 401 height 130
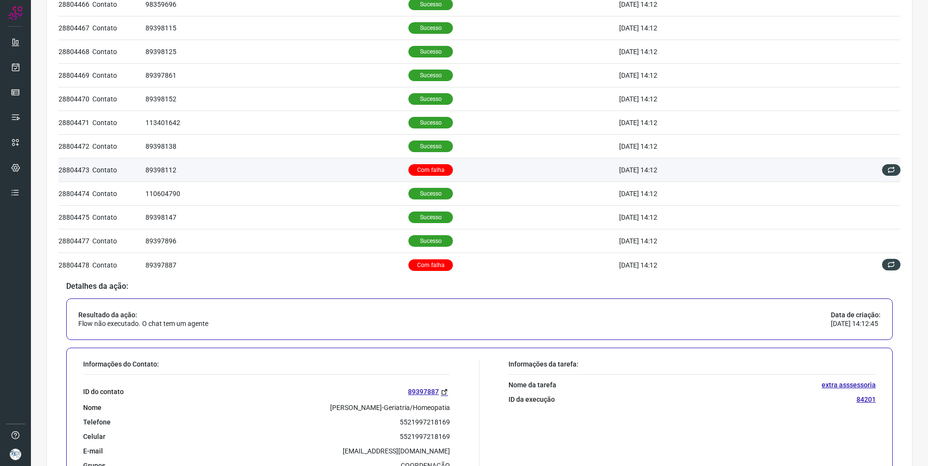
click at [471, 167] on td "Com falha" at bounding box center [513, 170] width 210 height 24
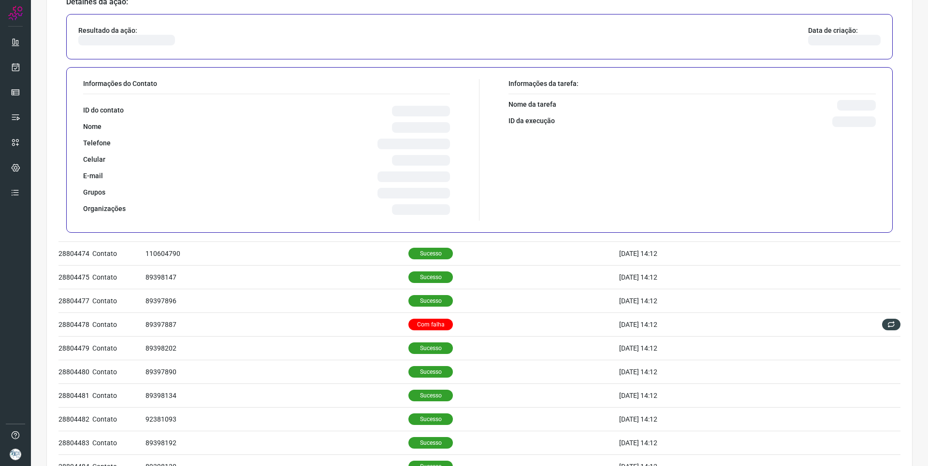
scroll to position [356, 0]
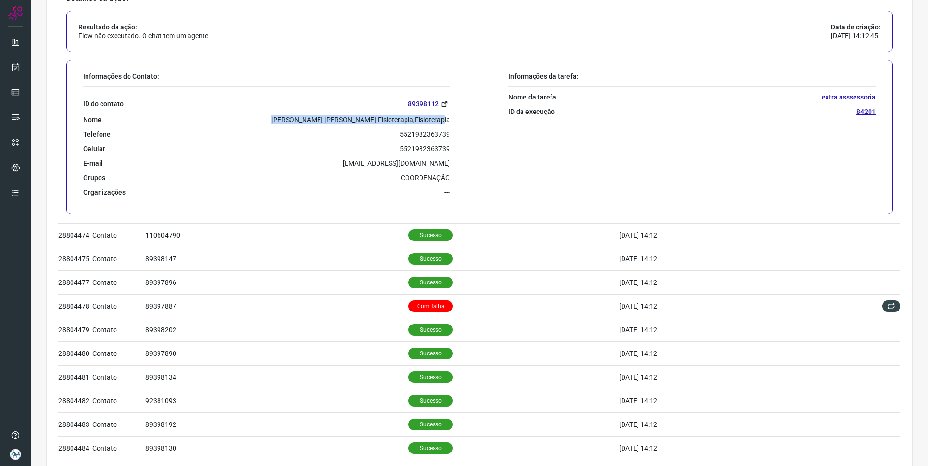
drag, startPoint x: 285, startPoint y: 118, endPoint x: 474, endPoint y: 110, distance: 189.1
click at [474, 110] on div "Informações do Contato: ID do contato 89398112 Nome Rodrigo Kalinka De Araujo-F…" at bounding box center [278, 137] width 401 height 130
